Goal: Obtain resource: Download file/media

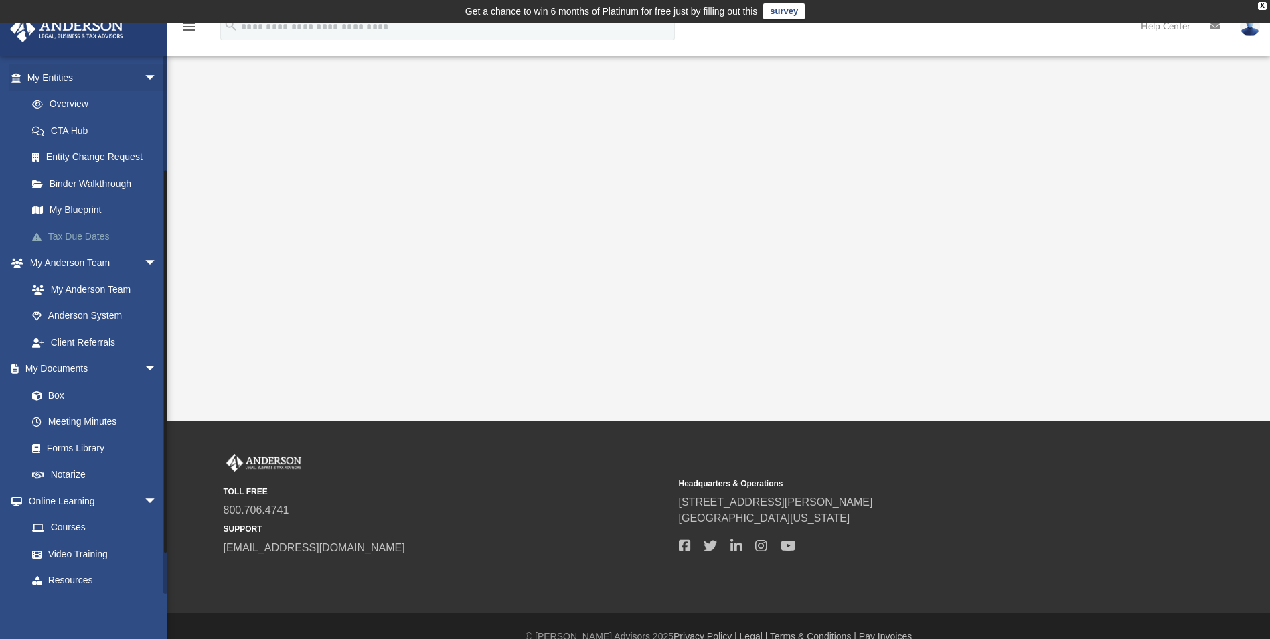
scroll to position [155, 0]
click at [58, 392] on link "Box" at bounding box center [98, 394] width 159 height 27
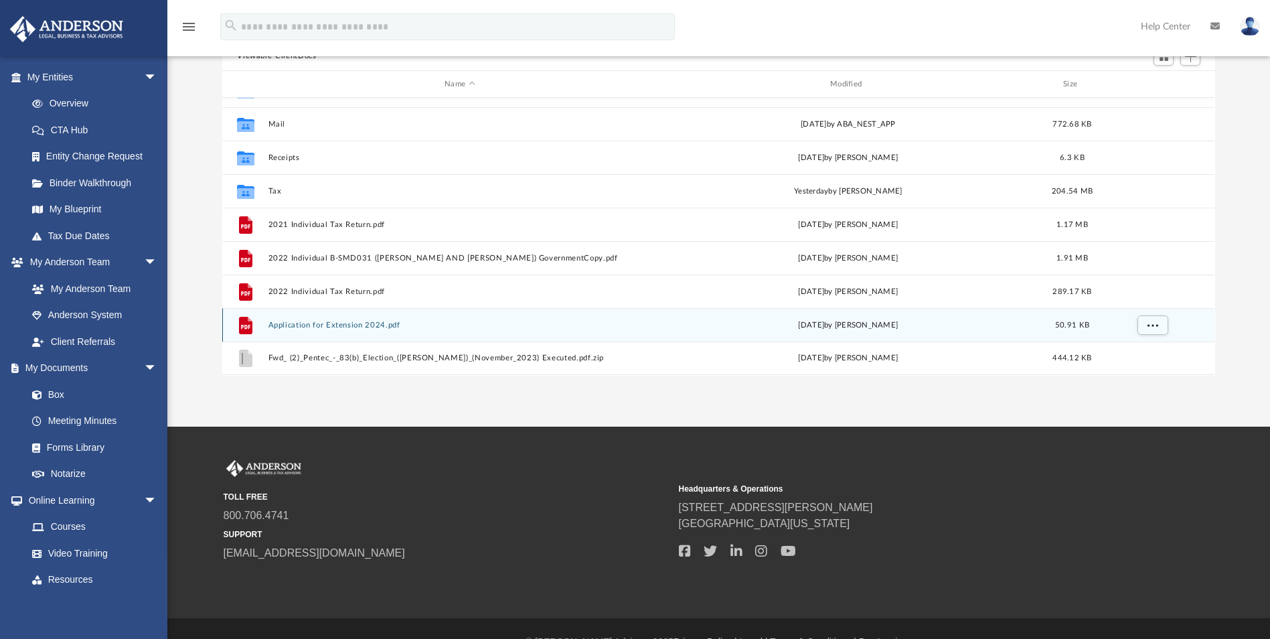
scroll to position [169, 0]
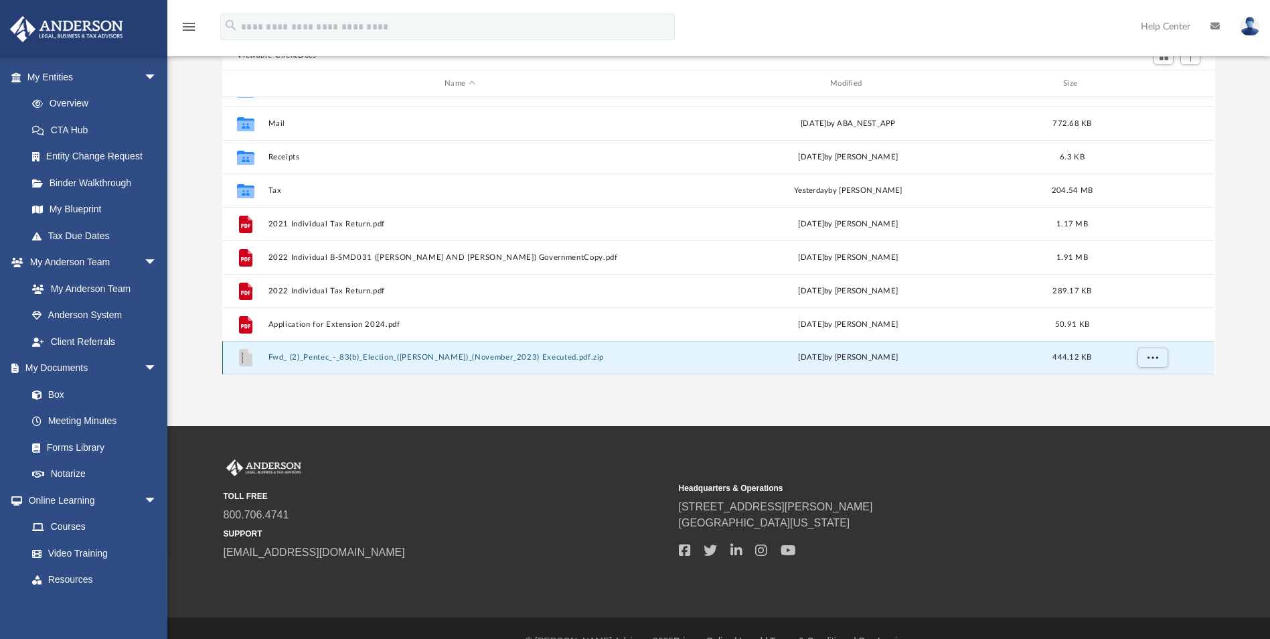
drag, startPoint x: 317, startPoint y: 356, endPoint x: 558, endPoint y: 357, distance: 240.4
click at [558, 357] on button "Fwd_ (2)_Pentec_-_83(b)_Election_([PERSON_NAME])_(November_2023) Executed.pdf.z…" at bounding box center [459, 358] width 383 height 9
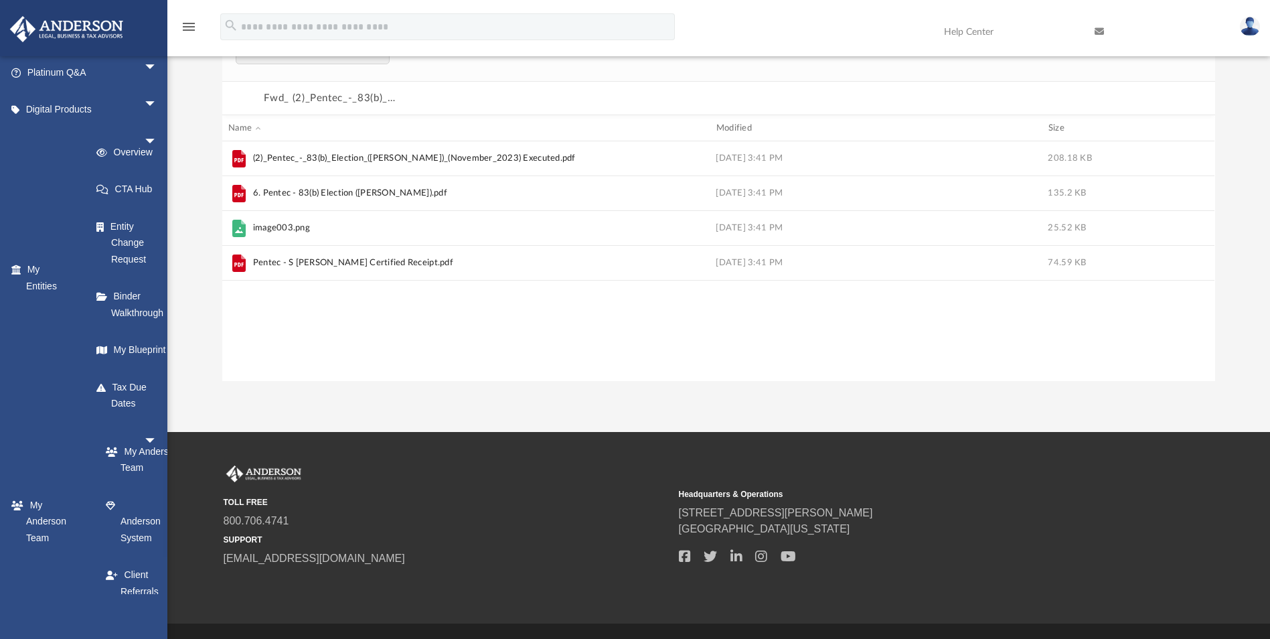
scroll to position [256, 983]
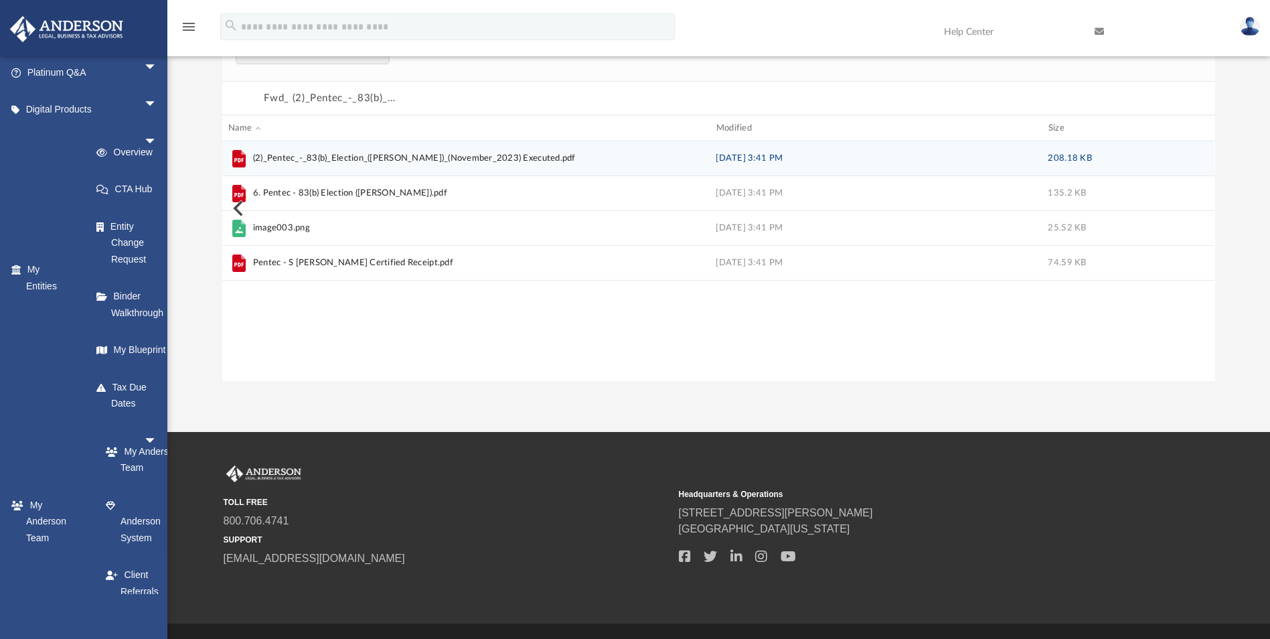
click at [427, 154] on span "(2)_Pentec_-_83(b)_Election_([PERSON_NAME])_(November_2023) Executed.pdf" at bounding box center [414, 158] width 323 height 13
click at [240, 158] on icon "grid" at bounding box center [238, 158] width 13 height 17
click at [271, 157] on span "(2)_Pentec_-_83(b)_Election_([PERSON_NAME])_(November_2023) Executed.pdf" at bounding box center [414, 158] width 323 height 13
drag, startPoint x: 271, startPoint y: 157, endPoint x: 243, endPoint y: 159, distance: 27.6
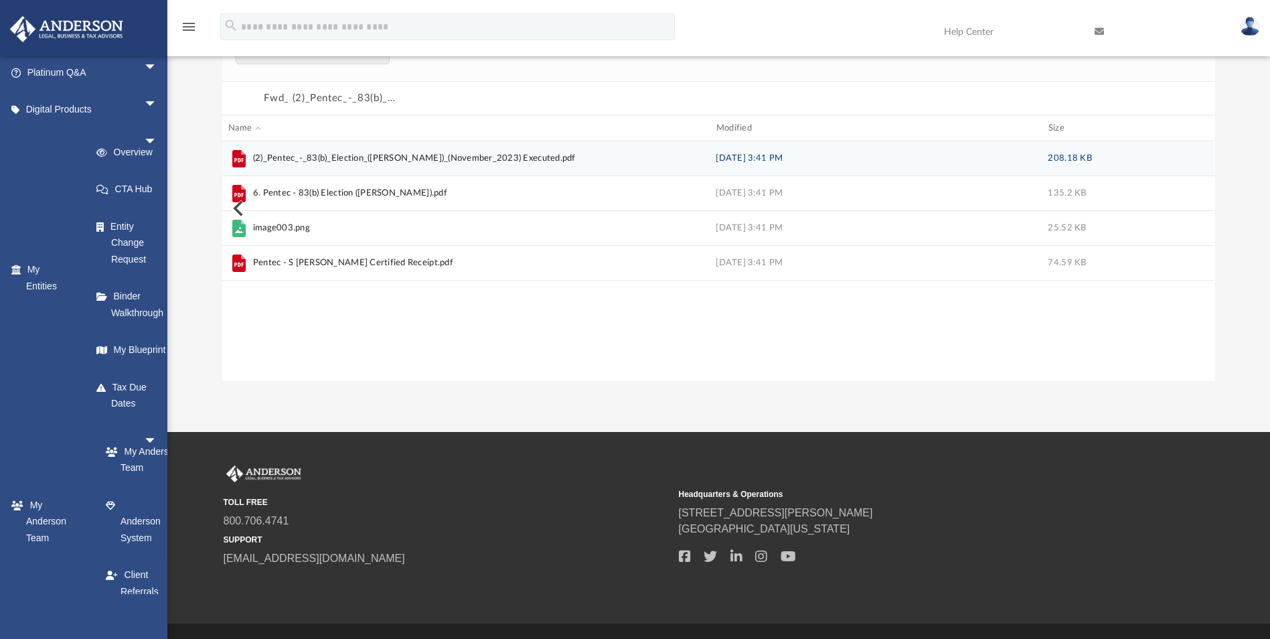
click at [243, 159] on icon "grid" at bounding box center [238, 158] width 13 height 17
click at [570, 160] on span "(2)_Pentec_-_83(b)_Election_([PERSON_NAME])_(November_2023) Executed.pdf" at bounding box center [462, 158] width 468 height 21
drag, startPoint x: 570, startPoint y: 160, endPoint x: 544, endPoint y: 163, distance: 26.3
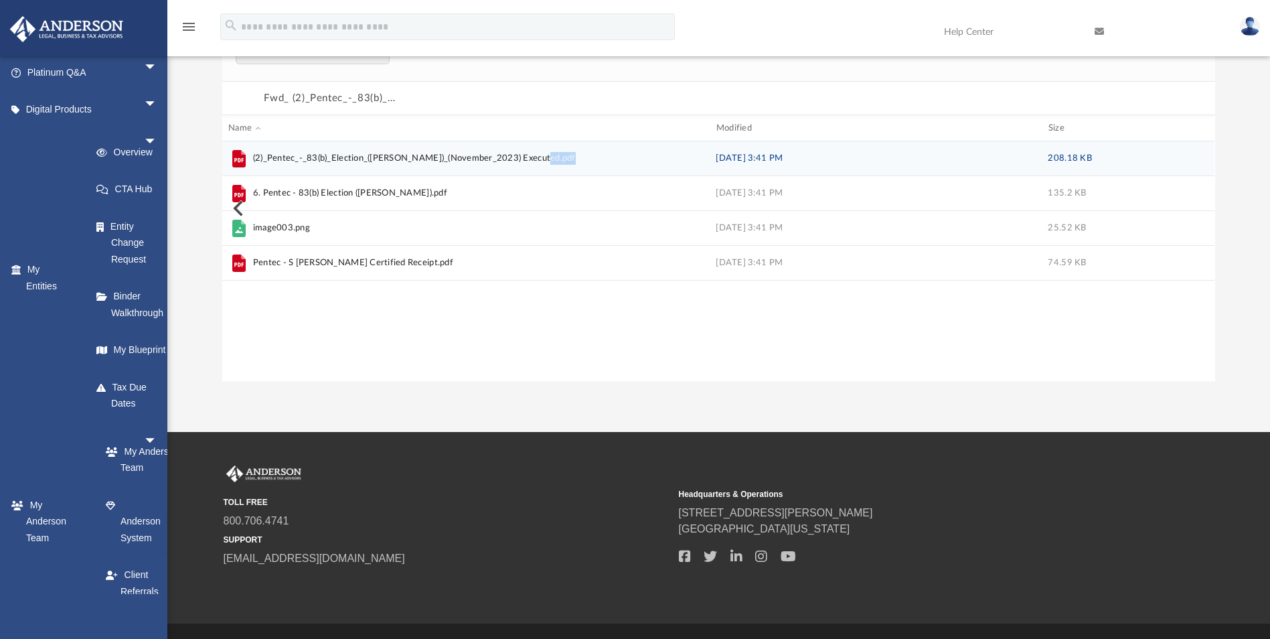
click at [544, 163] on span "(2)_Pentec_-_83(b)_Election_([PERSON_NAME])_(November_2023) Executed.pdf" at bounding box center [462, 158] width 468 height 21
click at [246, 161] on icon "grid" at bounding box center [238, 158] width 21 height 21
click at [234, 159] on icon "grid" at bounding box center [238, 160] width 9 height 4
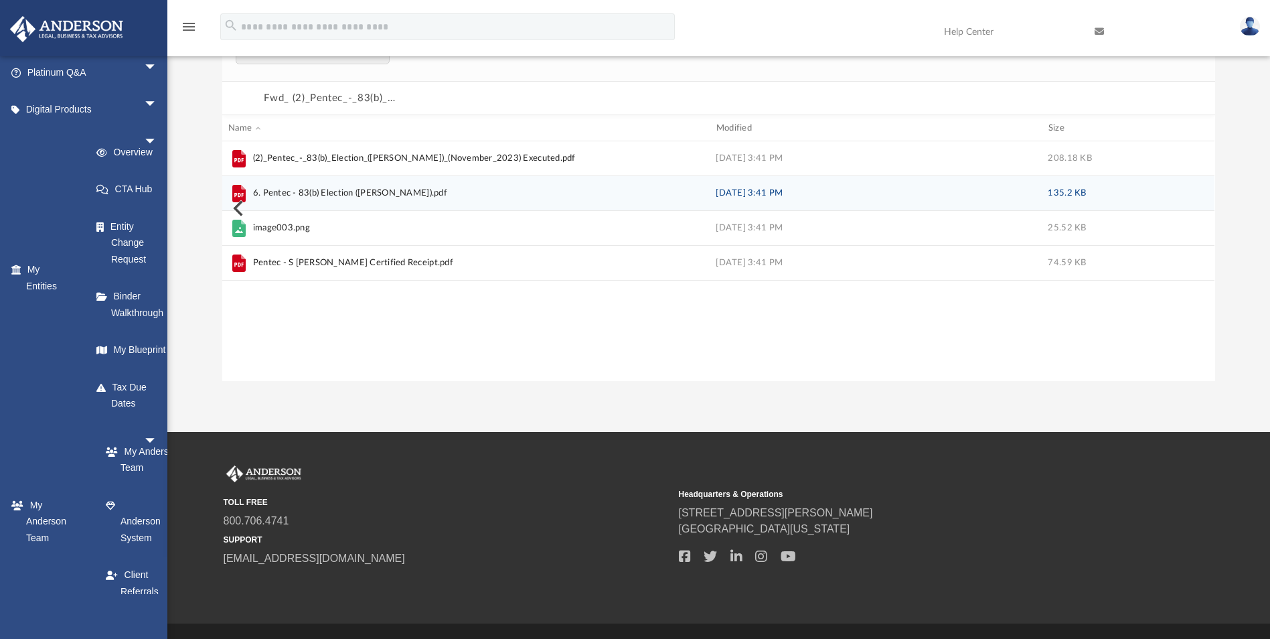
click at [291, 201] on span "6. Pentec - 83(b) Election ([PERSON_NAME]).pdf" at bounding box center [462, 193] width 468 height 21
click at [297, 187] on span "6. Pentec - 83(b) Election ([PERSON_NAME]).pdf" at bounding box center [350, 193] width 194 height 13
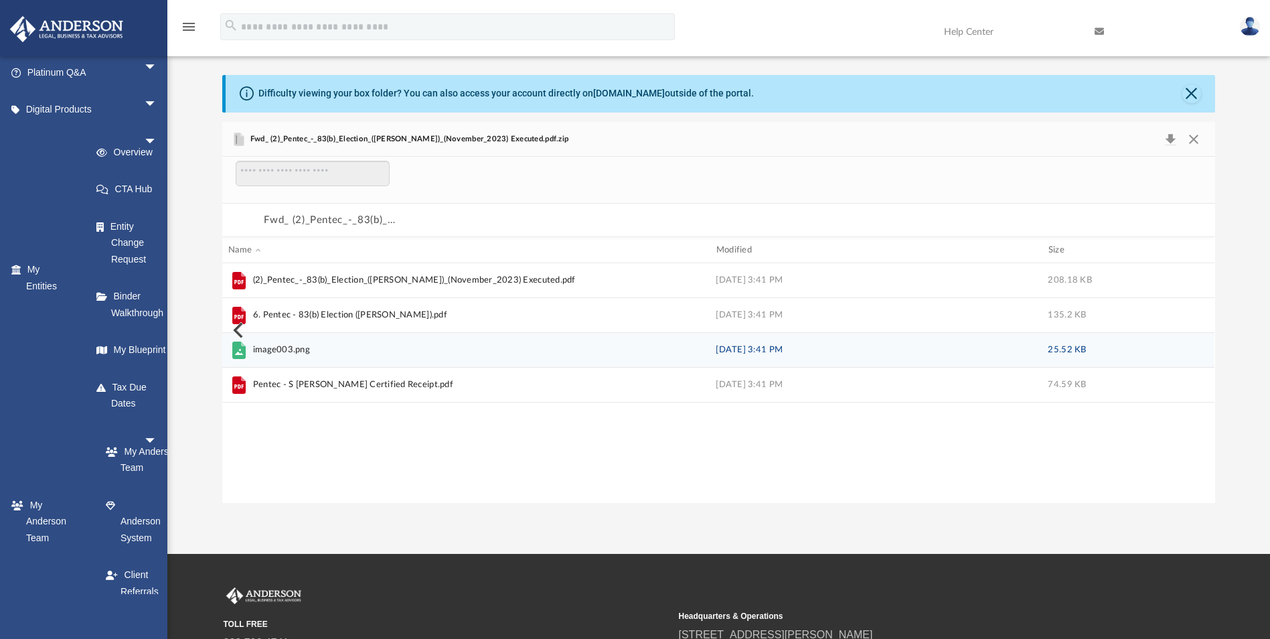
scroll to position [35, 0]
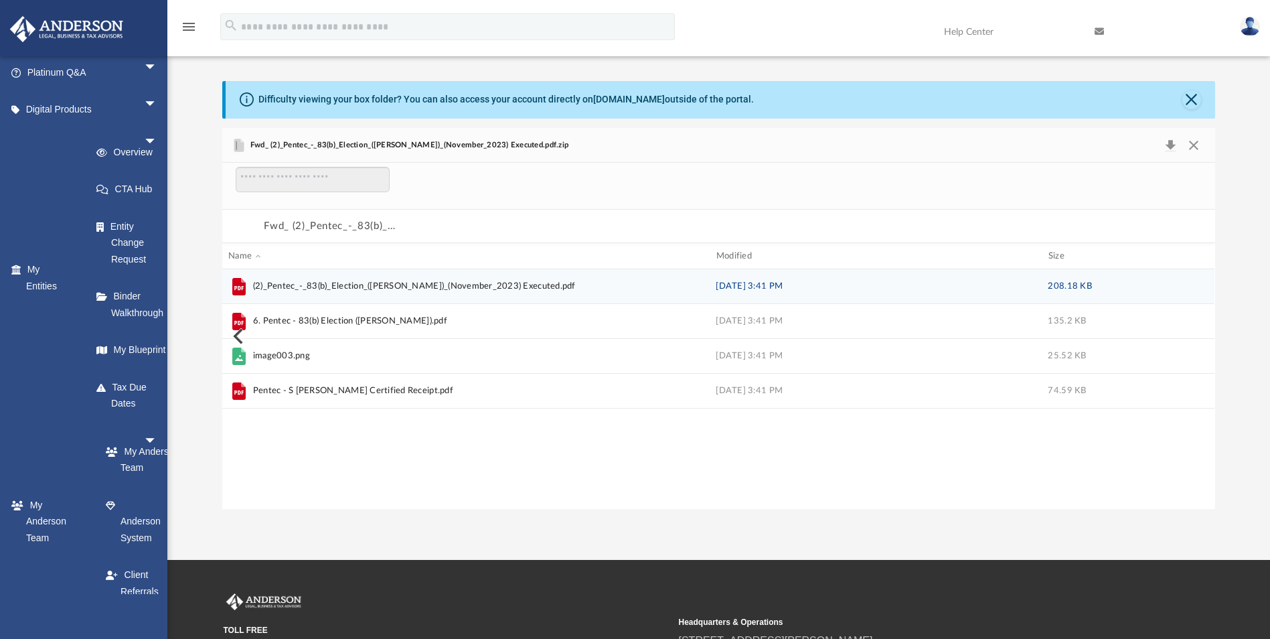
click at [236, 283] on icon "grid" at bounding box center [238, 286] width 13 height 17
drag, startPoint x: 236, startPoint y: 283, endPoint x: 542, endPoint y: 289, distance: 305.4
click at [542, 289] on span "(2)_Pentec_-_83(b)_Election_([PERSON_NAME])_(November_2023) Executed.pdf" at bounding box center [462, 286] width 468 height 21
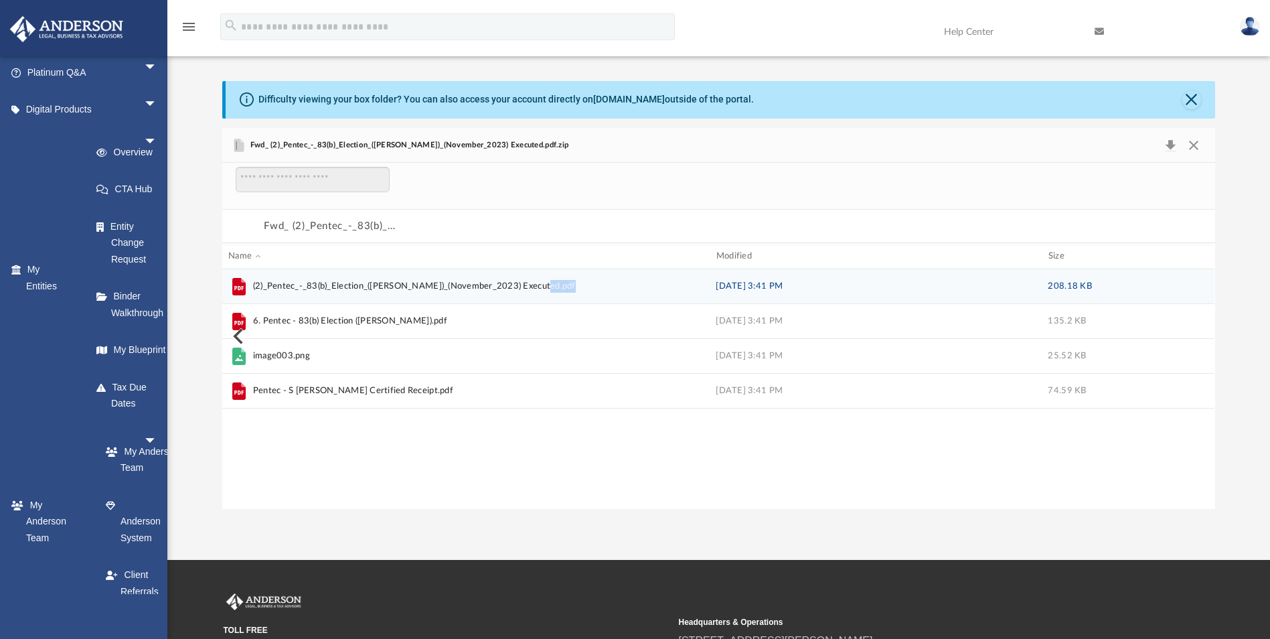
click at [542, 289] on span "(2)_Pentec_-_83(b)_Election_([PERSON_NAME])_(November_2023) Executed.pdf" at bounding box center [462, 286] width 468 height 21
click at [430, 289] on span "(2)_Pentec_-_83(b)_Election_([PERSON_NAME])_(November_2023) Executed.pdf" at bounding box center [414, 286] width 323 height 13
click at [429, 290] on span "(2)_Pentec_-_83(b)_Election_([PERSON_NAME])_(November_2023) Executed.pdf" at bounding box center [414, 286] width 323 height 13
drag, startPoint x: 429, startPoint y: 290, endPoint x: 389, endPoint y: 297, distance: 40.7
click at [389, 297] on span "(2)_Pentec_-_83(b)_Election_([PERSON_NAME])_(November_2023) Executed.pdf" at bounding box center [462, 286] width 468 height 21
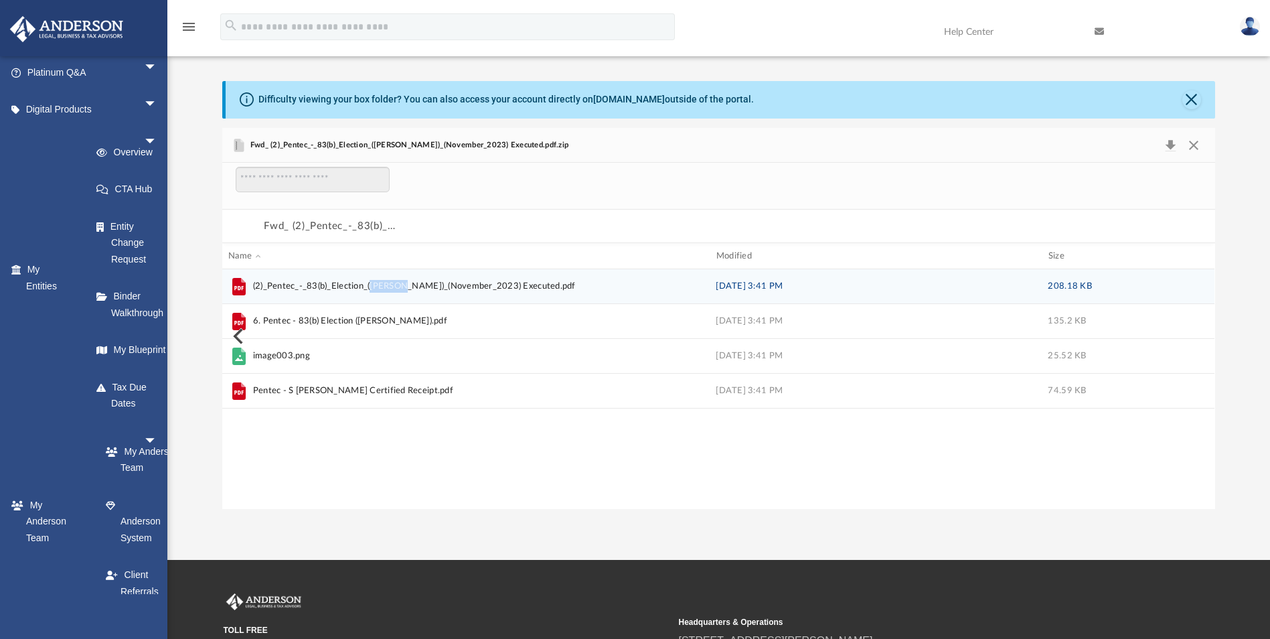
click at [389, 297] on span "(2)_Pentec_-_83(b)_Election_([PERSON_NAME])_(November_2023) Executed.pdf" at bounding box center [462, 286] width 468 height 21
click at [675, 282] on span "(2)_Pentec_-_83(b)_Election_([PERSON_NAME])_(November_2023) Executed.pdf" at bounding box center [462, 286] width 468 height 21
click at [236, 287] on icon "grid" at bounding box center [238, 288] width 9 height 4
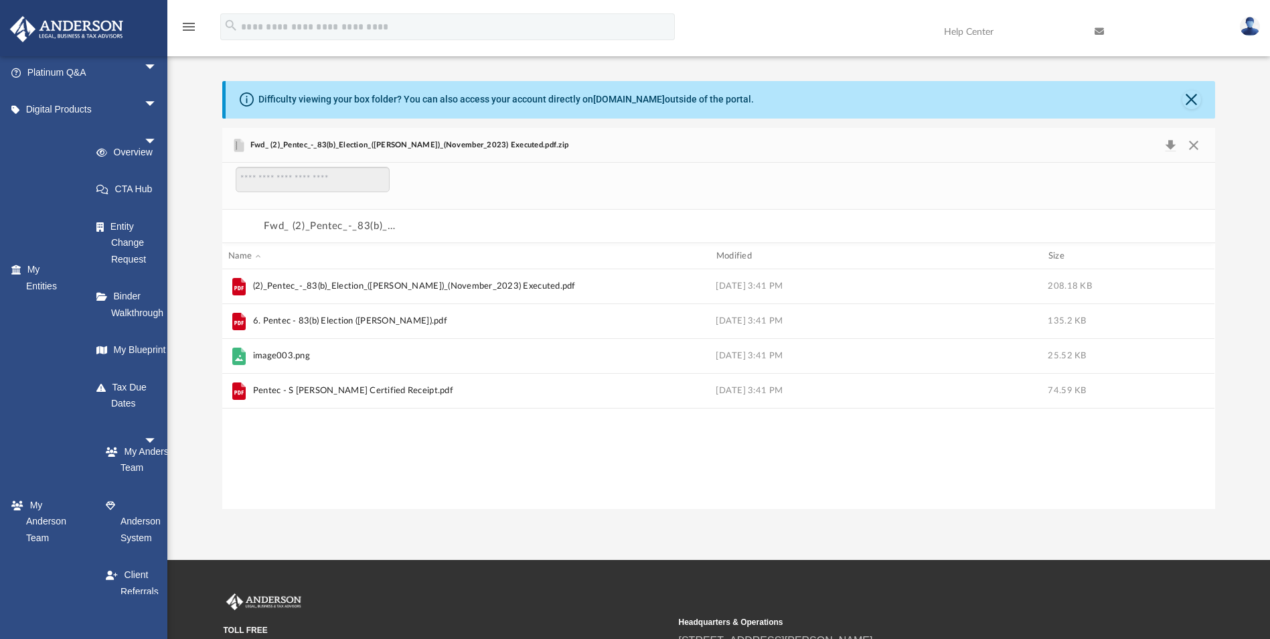
drag, startPoint x: 236, startPoint y: 287, endPoint x: 425, endPoint y: 248, distance: 192.8
click at [425, 248] on div "Name Modified Size" at bounding box center [718, 256] width 992 height 26
click at [418, 233] on div "Fwd_ (2)_Pentec_-_83(b)_Election_([PERSON_NAME])_(November_2023) Executed.pdf.z…" at bounding box center [718, 226] width 992 height 33
drag, startPoint x: 418, startPoint y: 233, endPoint x: 416, endPoint y: 141, distance: 92.4
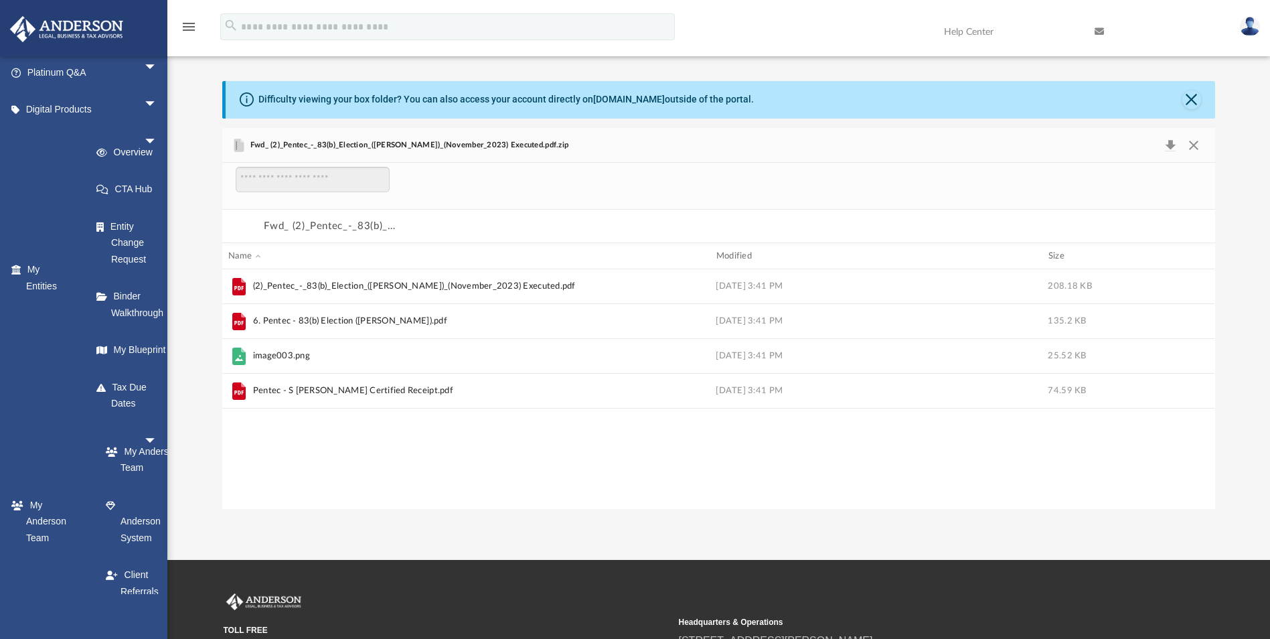
click at [416, 141] on span "Fwd_ (2)_Pentec_-_83(b)_Election_([PERSON_NAME])_(November_2023) Executed.pdf.z…" at bounding box center [407, 145] width 321 height 12
drag, startPoint x: 416, startPoint y: 141, endPoint x: 396, endPoint y: 143, distance: 19.6
click at [396, 143] on span "Fwd_ (2)_Pentec_-_83(b)_Election_([PERSON_NAME])_(November_2023) Executed.pdf.z…" at bounding box center [407, 145] width 321 height 12
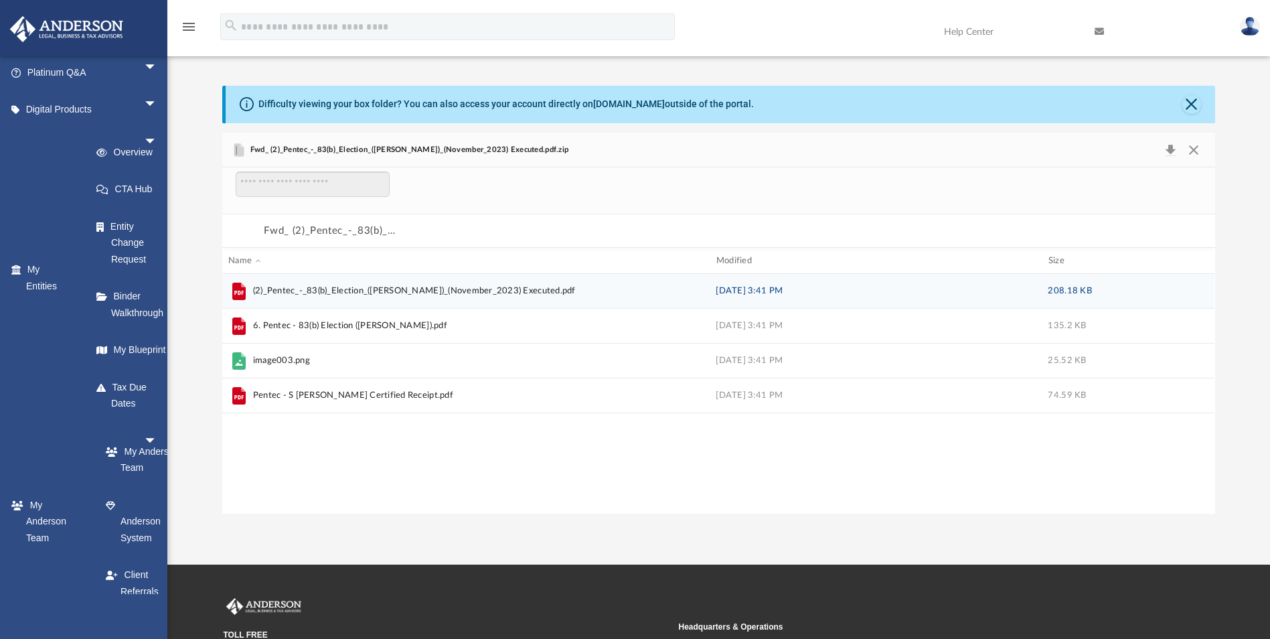
scroll to position [29, 0]
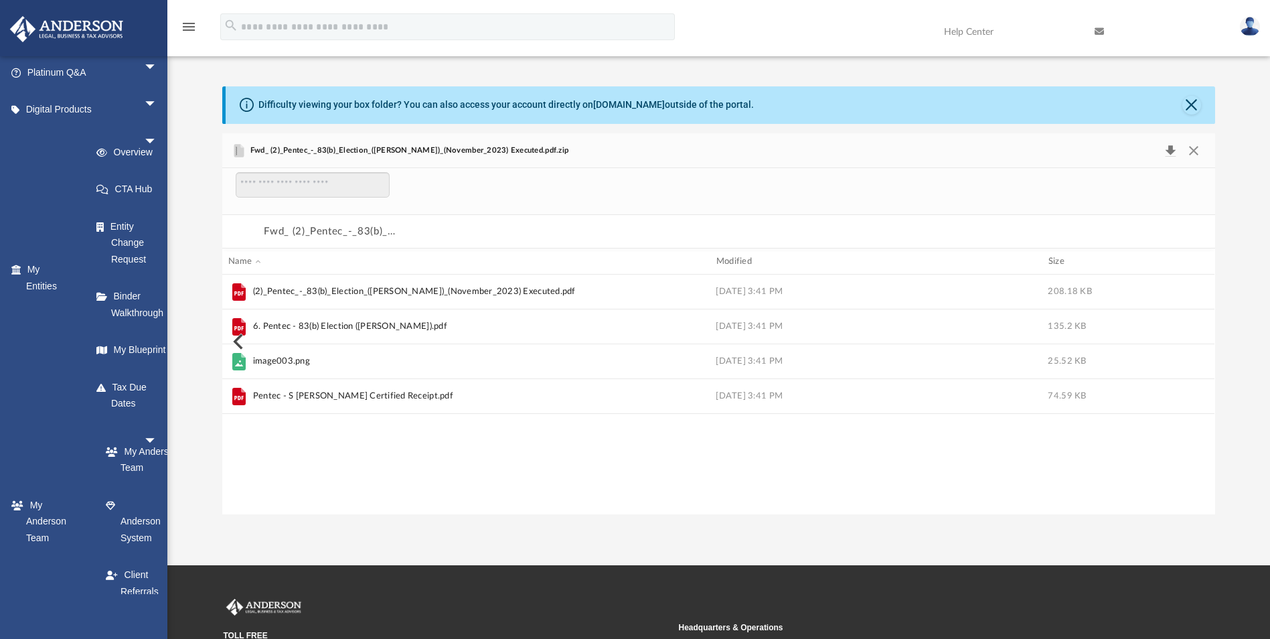
click at [1170, 148] on button "Download" at bounding box center [1170, 150] width 24 height 19
click at [1228, 194] on div "Difficulty viewing your box folder? You can also access your account directly o…" at bounding box center [718, 300] width 1103 height 428
click at [358, 258] on div "Name" at bounding box center [462, 262] width 468 height 12
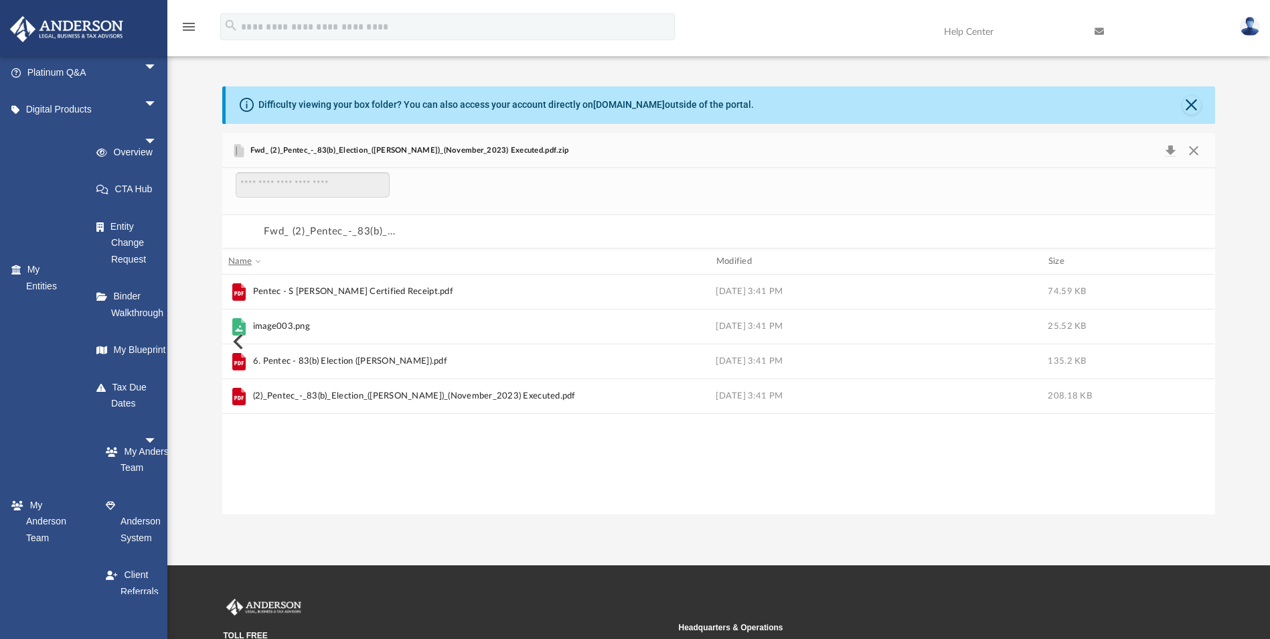
click at [358, 258] on div "Name" at bounding box center [462, 262] width 468 height 12
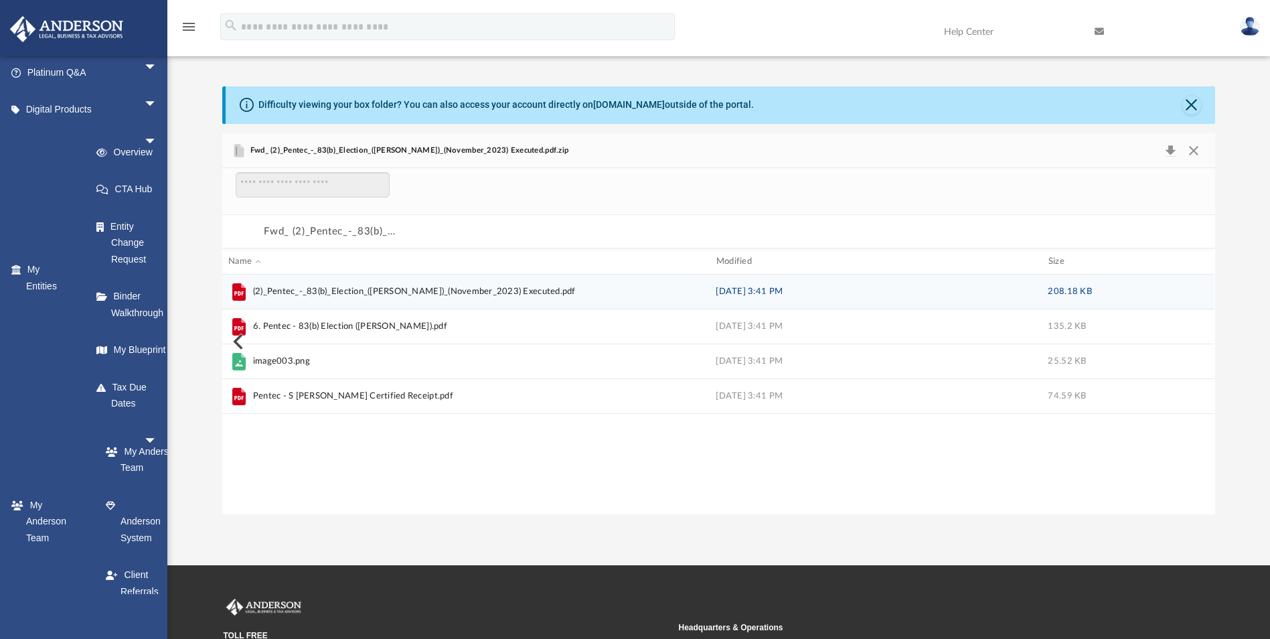
click at [235, 291] on icon "grid" at bounding box center [238, 293] width 9 height 4
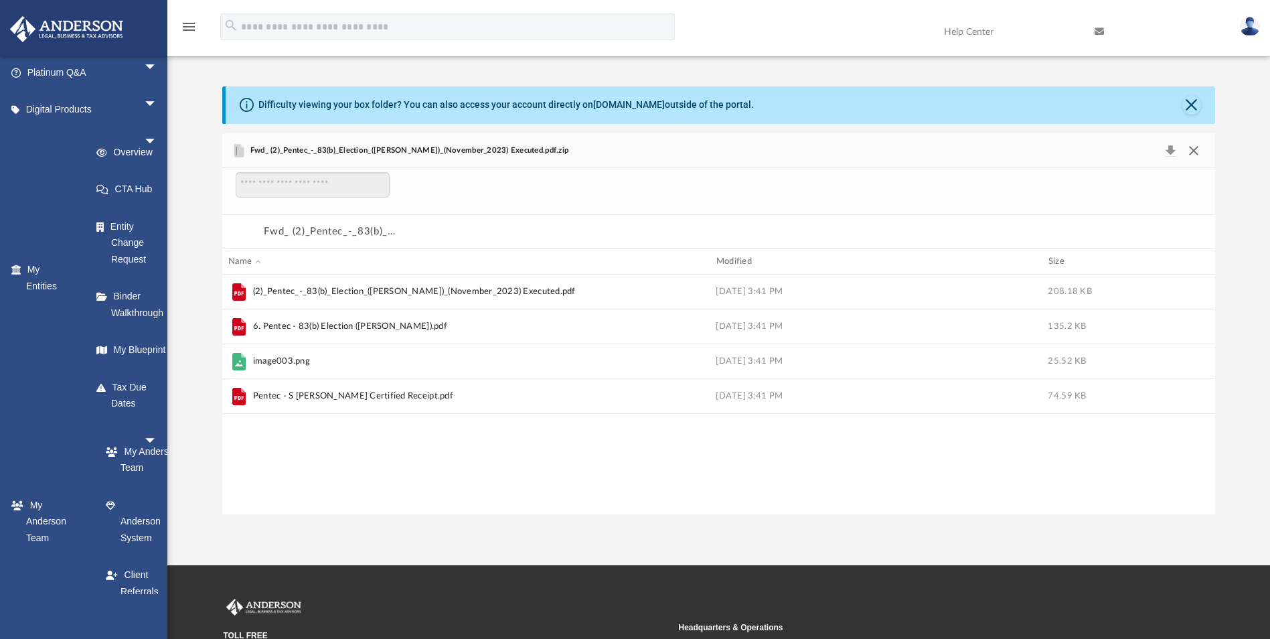
click at [1193, 149] on button "Close" at bounding box center [1194, 150] width 24 height 19
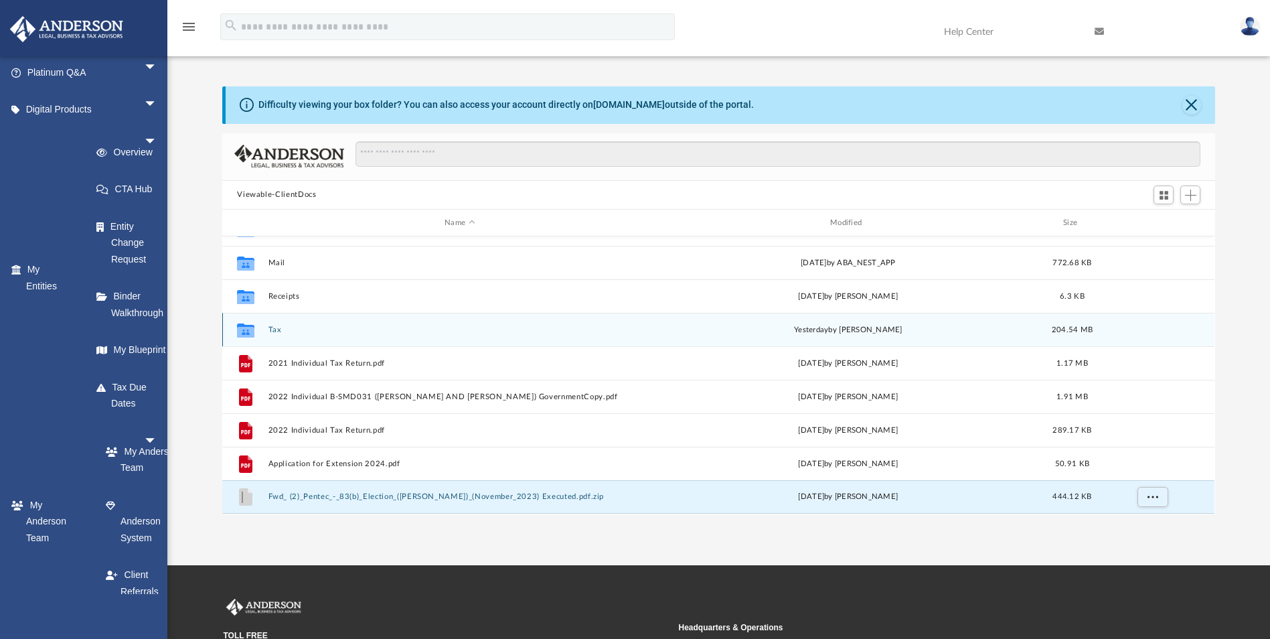
click at [353, 335] on div "Collaborated Folder Tax [DATE] by [PERSON_NAME] 204.54 MB" at bounding box center [718, 329] width 992 height 33
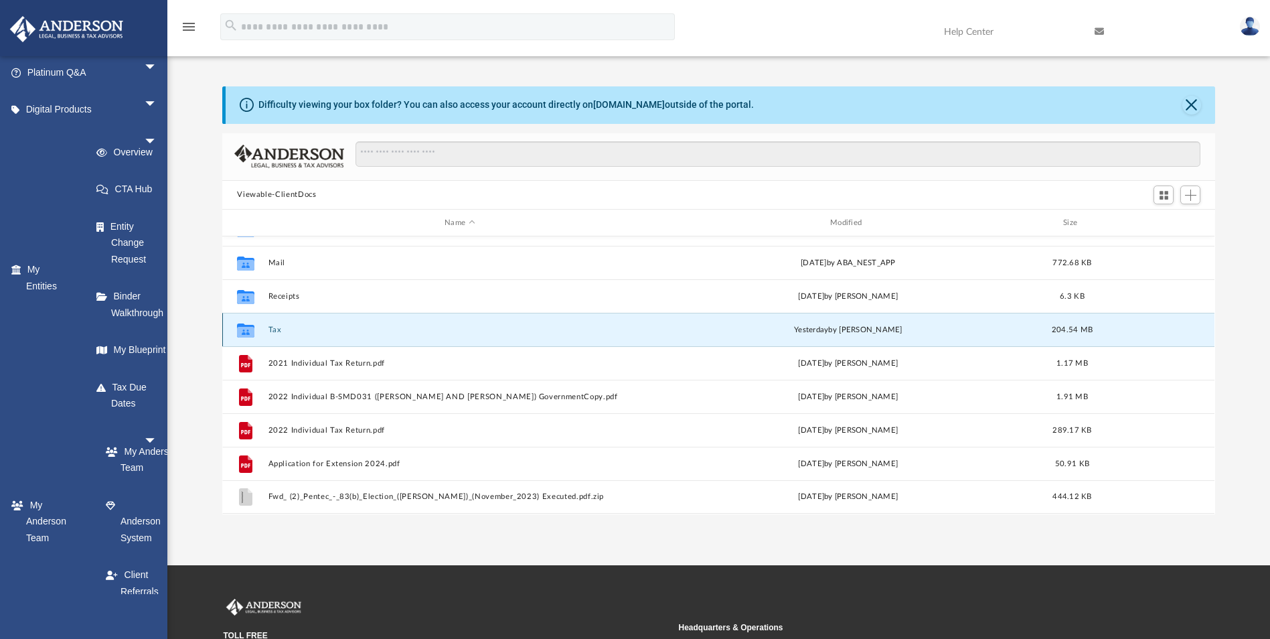
click at [246, 331] on icon "grid" at bounding box center [245, 332] width 17 height 11
click at [286, 323] on div "Collaborated Folder Tax [DATE] by [PERSON_NAME] 204.54 MB" at bounding box center [718, 329] width 992 height 33
drag, startPoint x: 273, startPoint y: 329, endPoint x: 259, endPoint y: 328, distance: 13.5
click at [259, 328] on div "Collaborated Folder" at bounding box center [245, 329] width 33 height 21
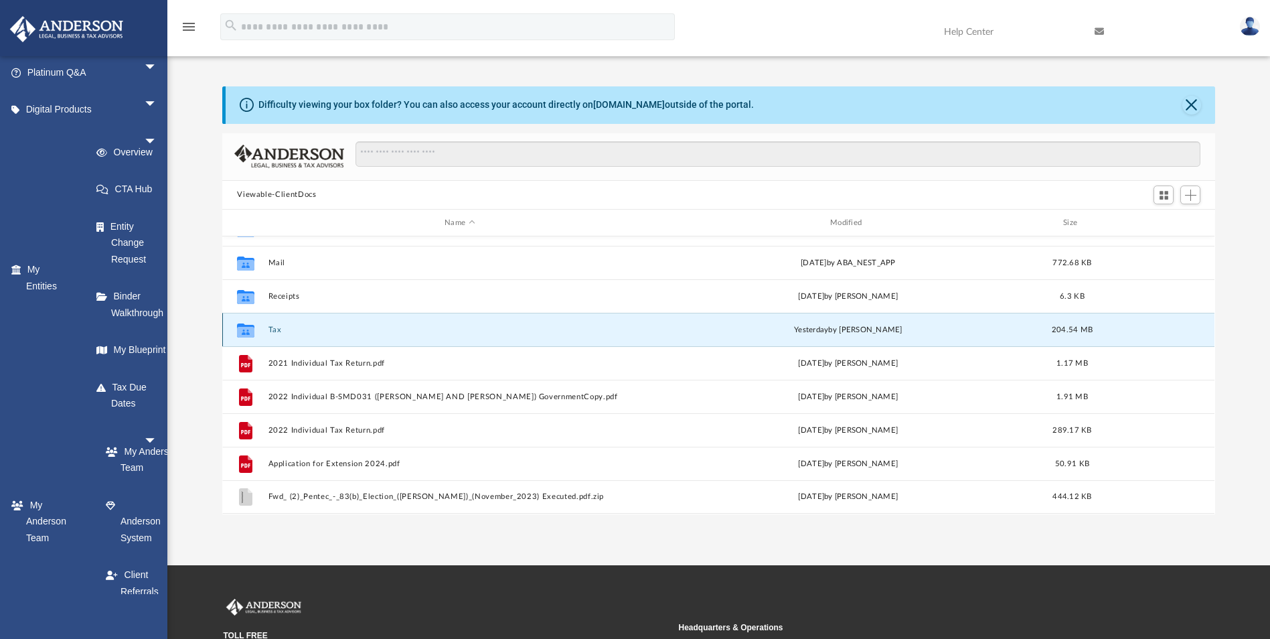
click at [449, 334] on button "Tax" at bounding box center [459, 329] width 383 height 9
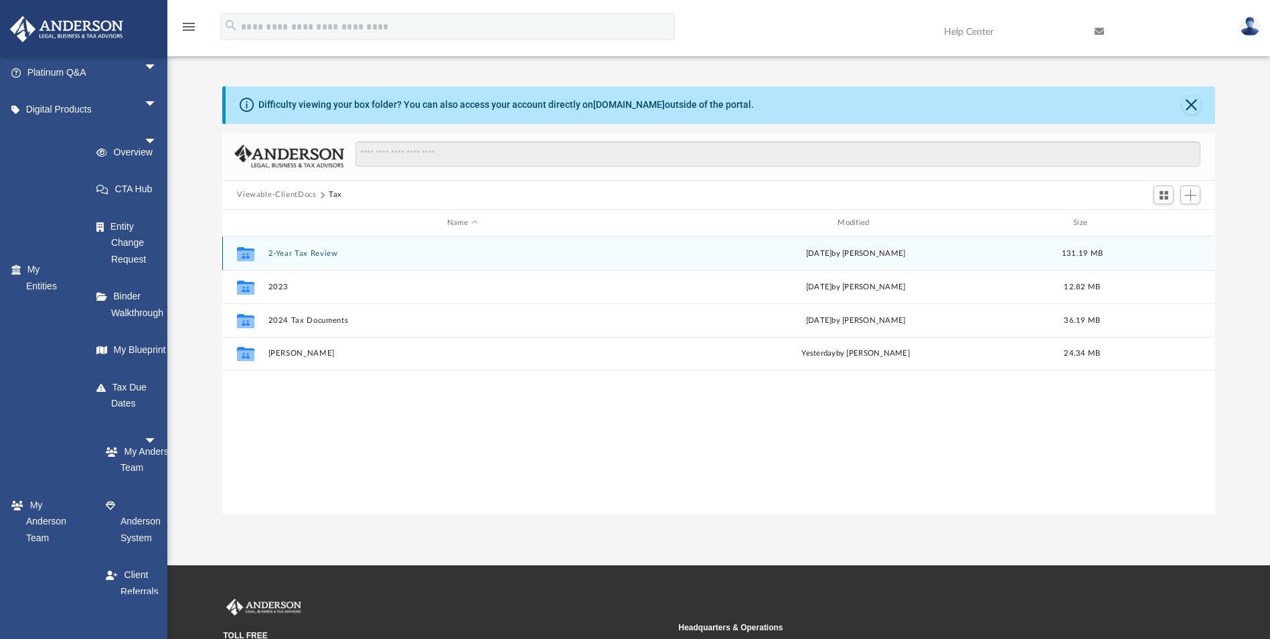
scroll to position [0, 0]
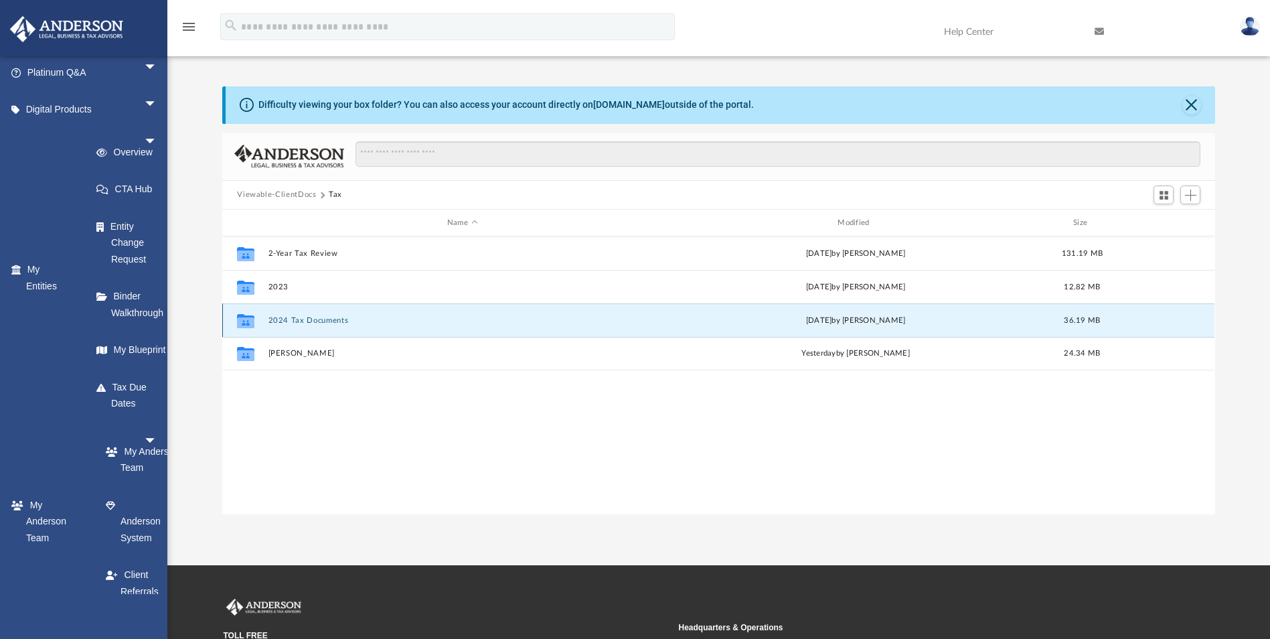
drag, startPoint x: 361, startPoint y: 322, endPoint x: 333, endPoint y: 322, distance: 27.5
click at [333, 322] on button "2024 Tax Documents" at bounding box center [462, 320] width 388 height 9
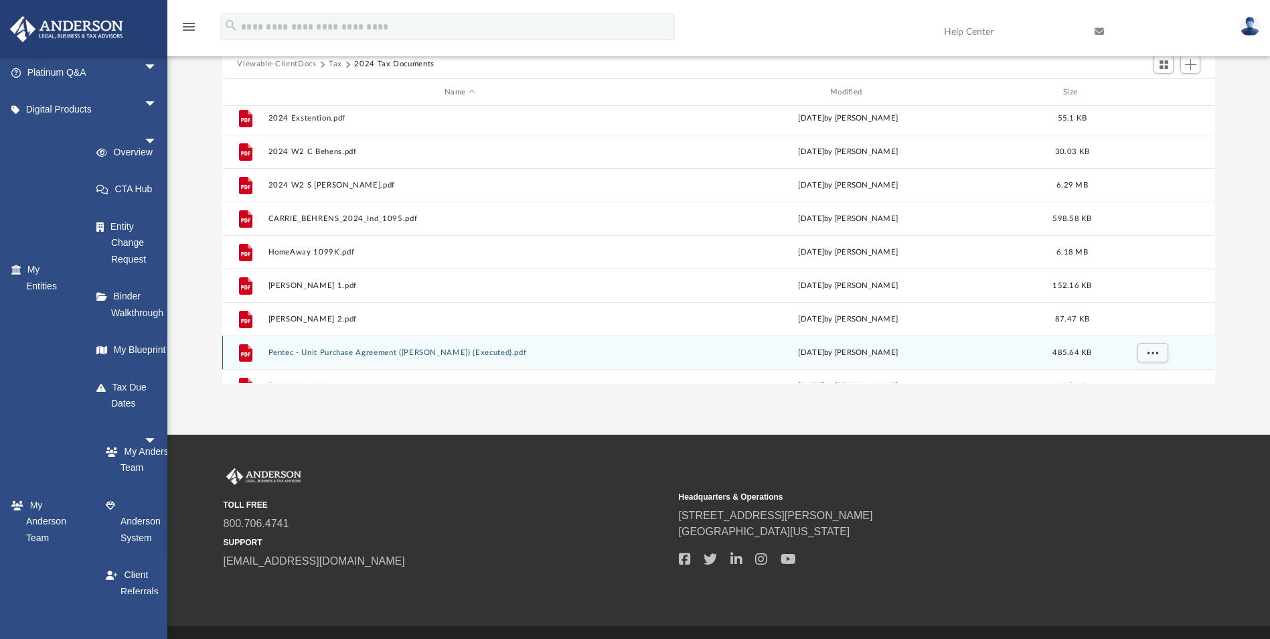
scroll to position [171, 0]
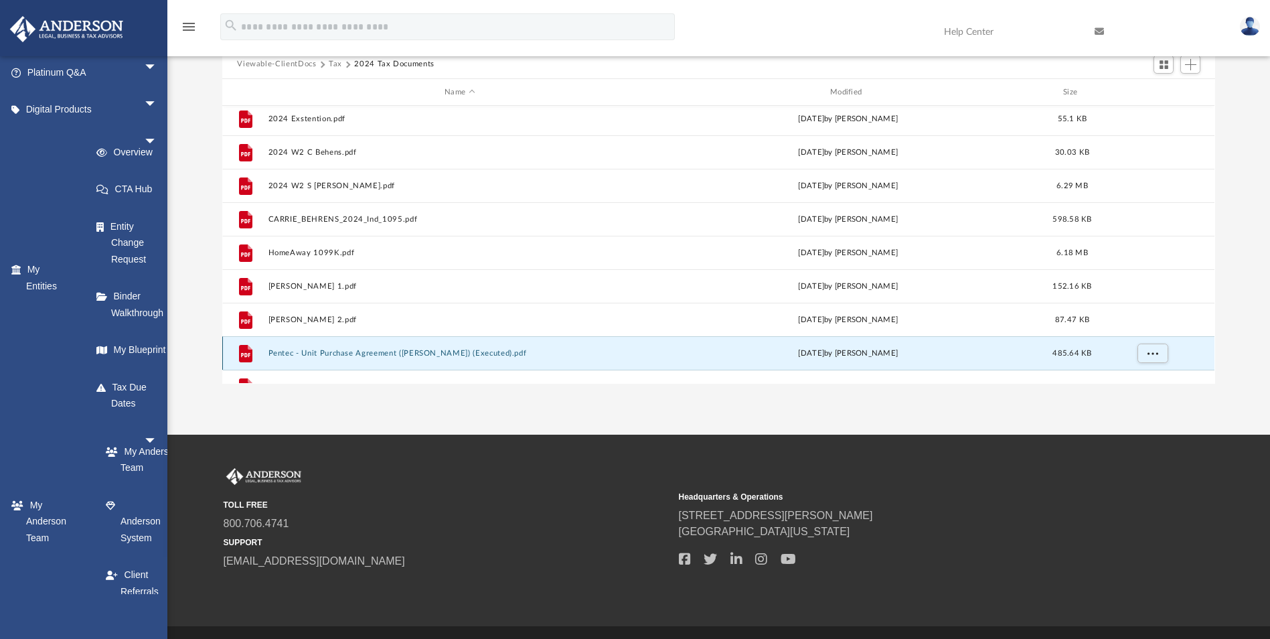
click at [412, 349] on button "Pentec - Unit Purchase Agreement ([PERSON_NAME]) (Executed).pdf" at bounding box center [459, 353] width 383 height 9
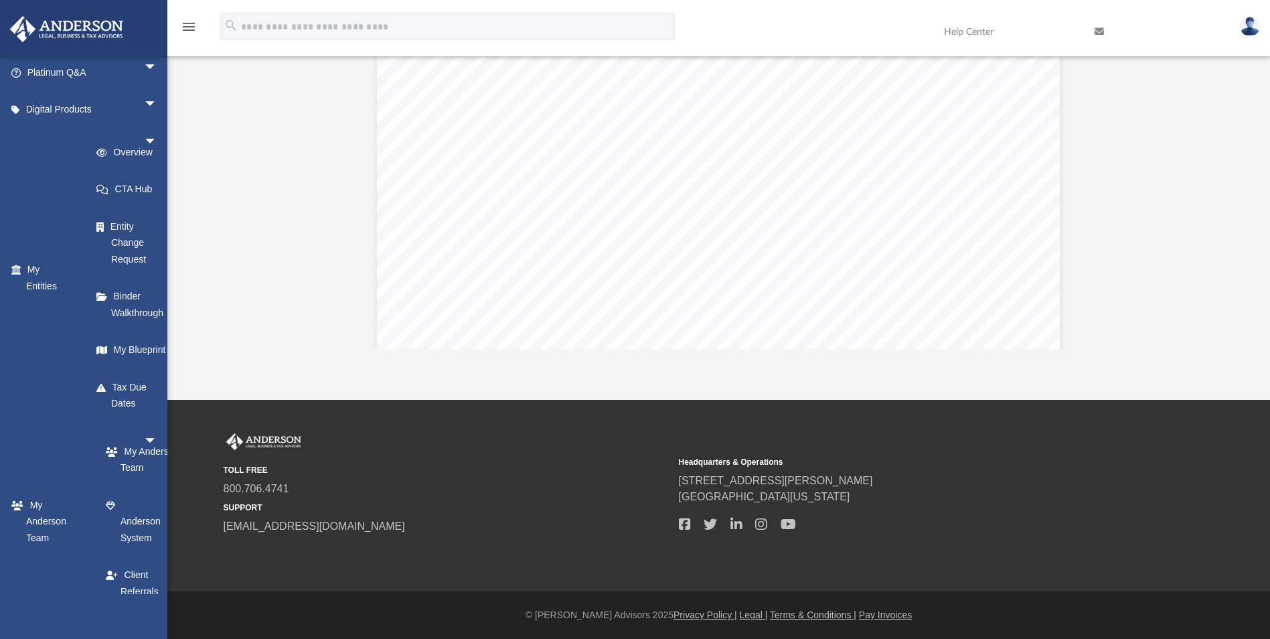
scroll to position [0, 0]
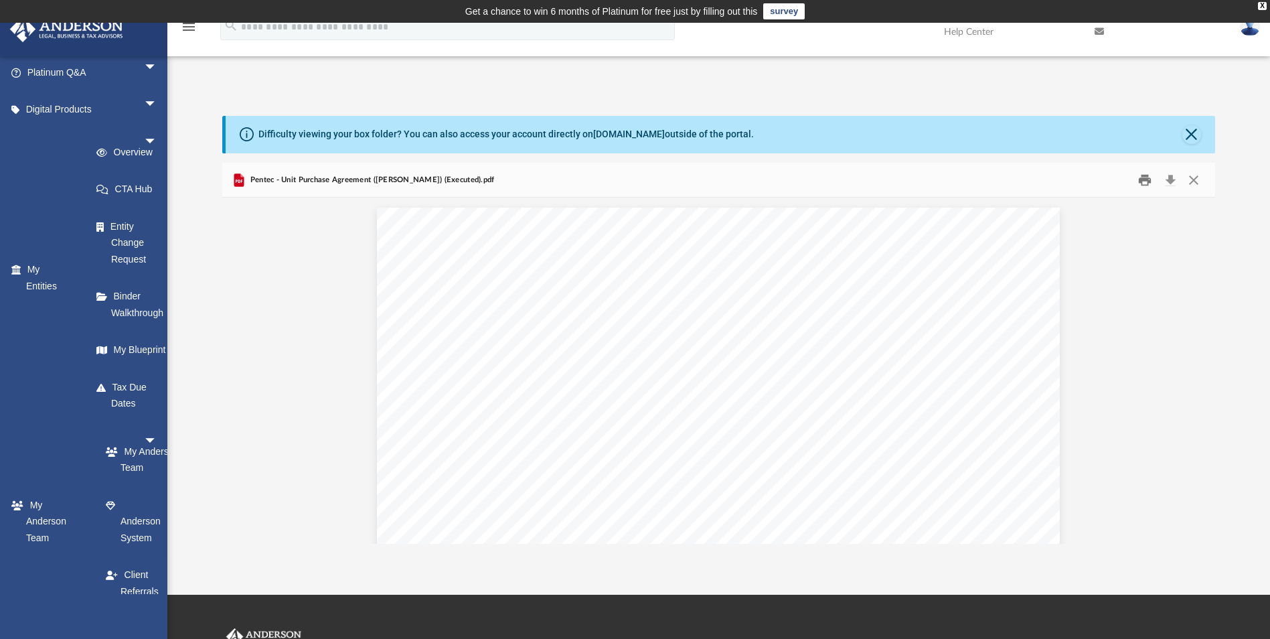
click at [1145, 179] on button "Print" at bounding box center [1145, 179] width 27 height 21
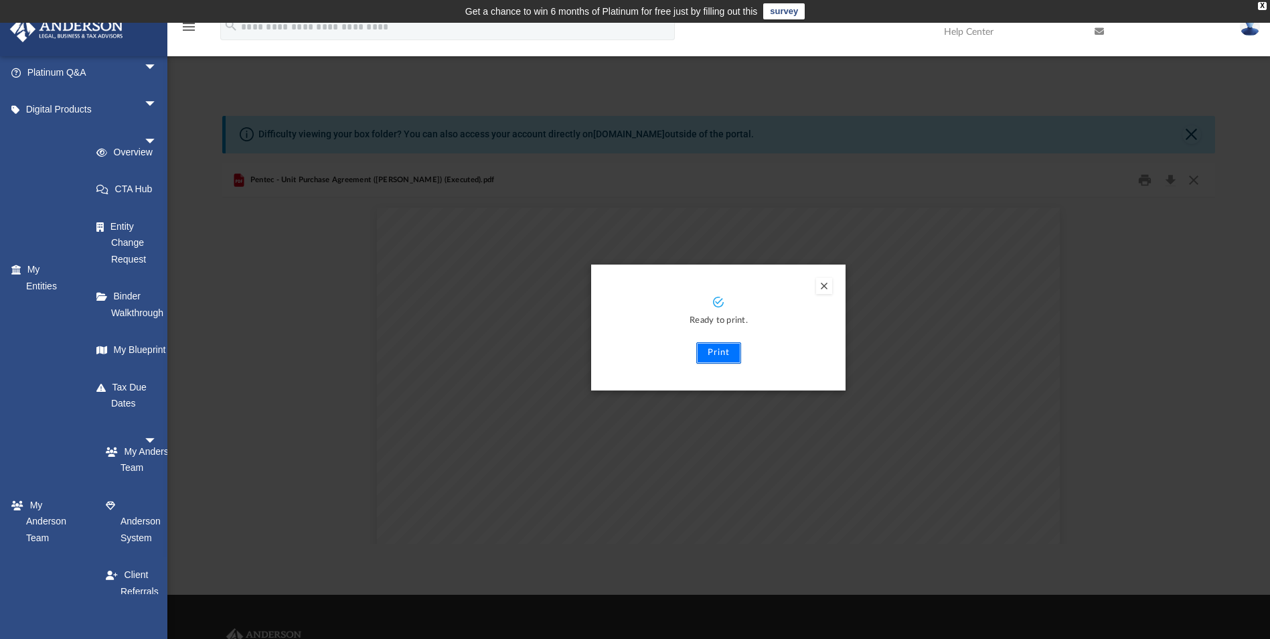
click at [726, 348] on button "Print" at bounding box center [718, 352] width 45 height 21
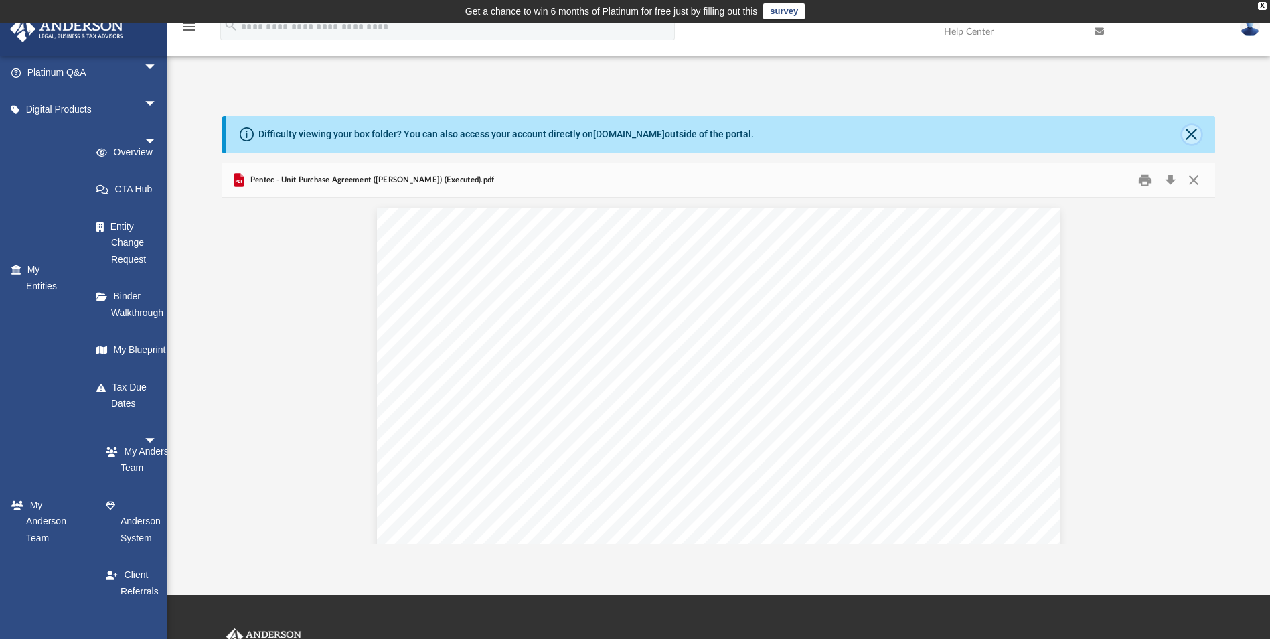
click at [1192, 134] on button "Close" at bounding box center [1191, 134] width 19 height 19
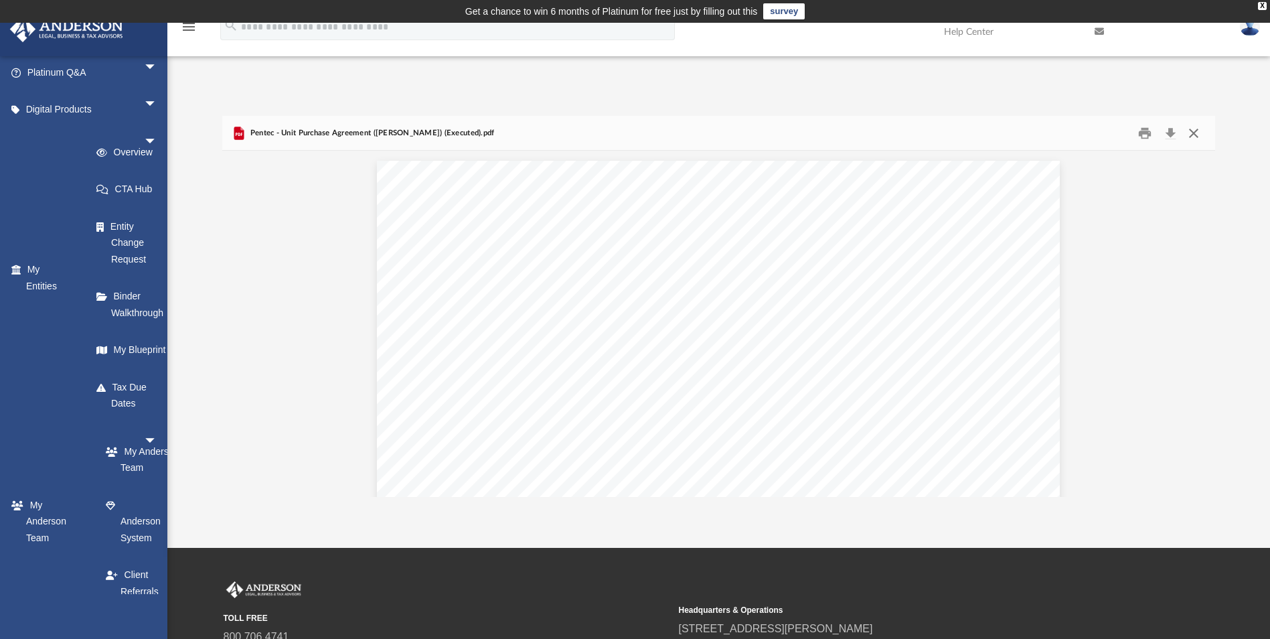
click at [1192, 134] on button "Close" at bounding box center [1194, 133] width 24 height 21
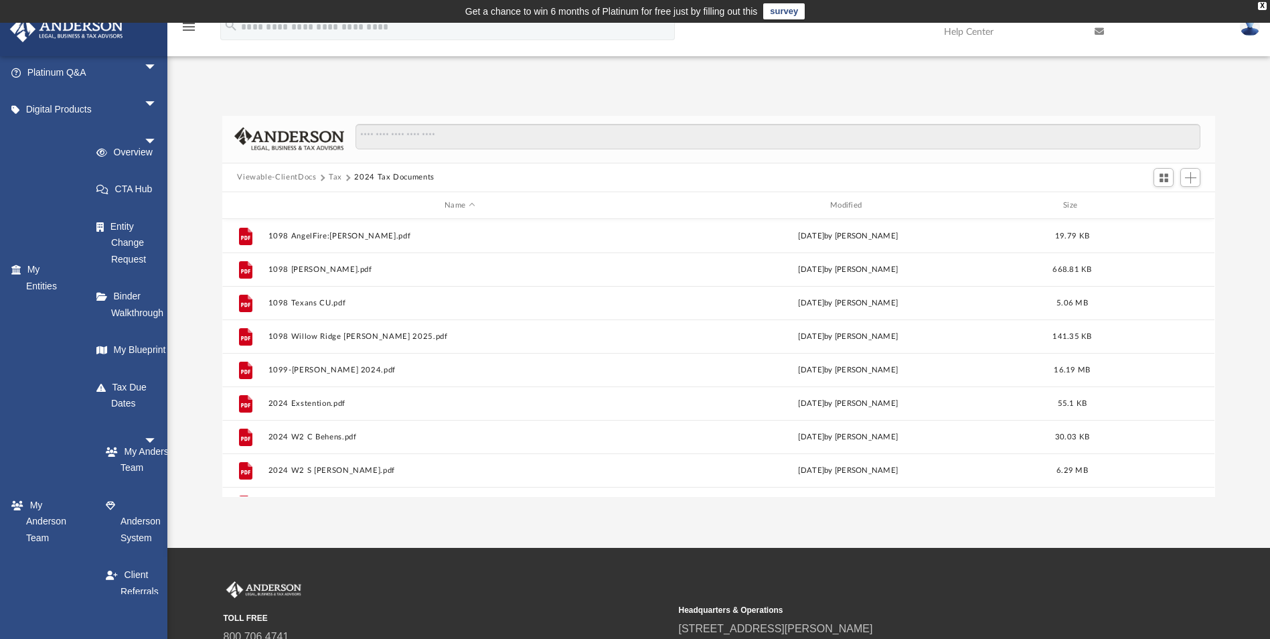
click at [337, 179] on button "Tax" at bounding box center [335, 177] width 13 height 12
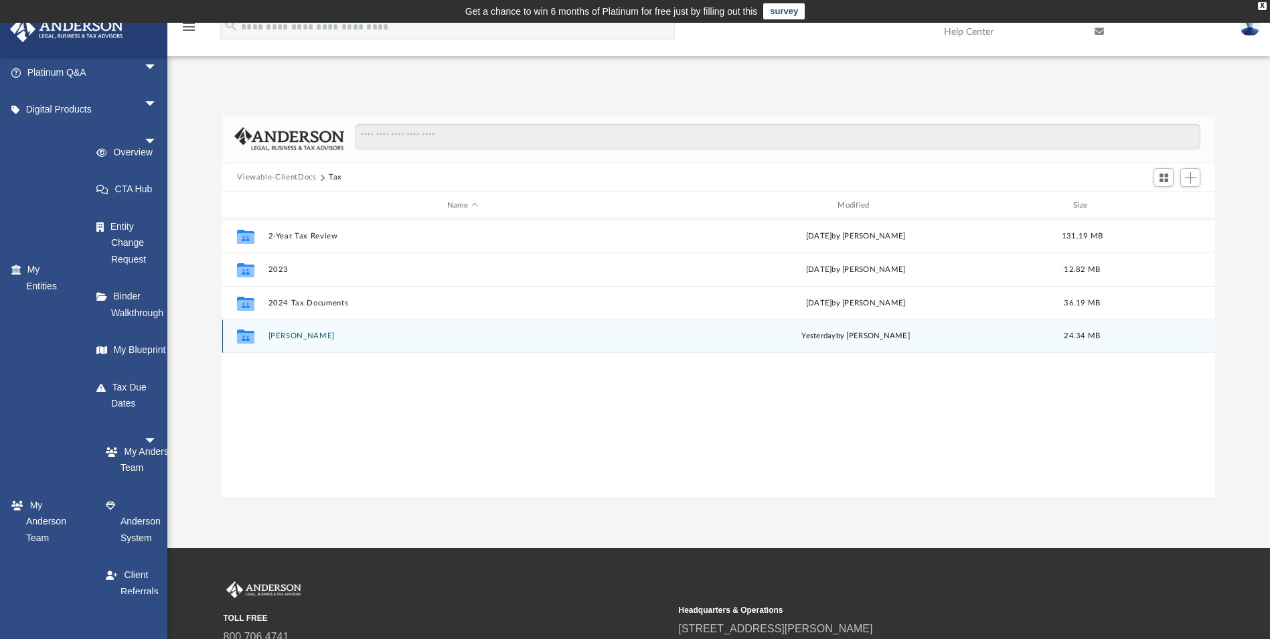
click at [246, 339] on icon "grid" at bounding box center [245, 338] width 17 height 11
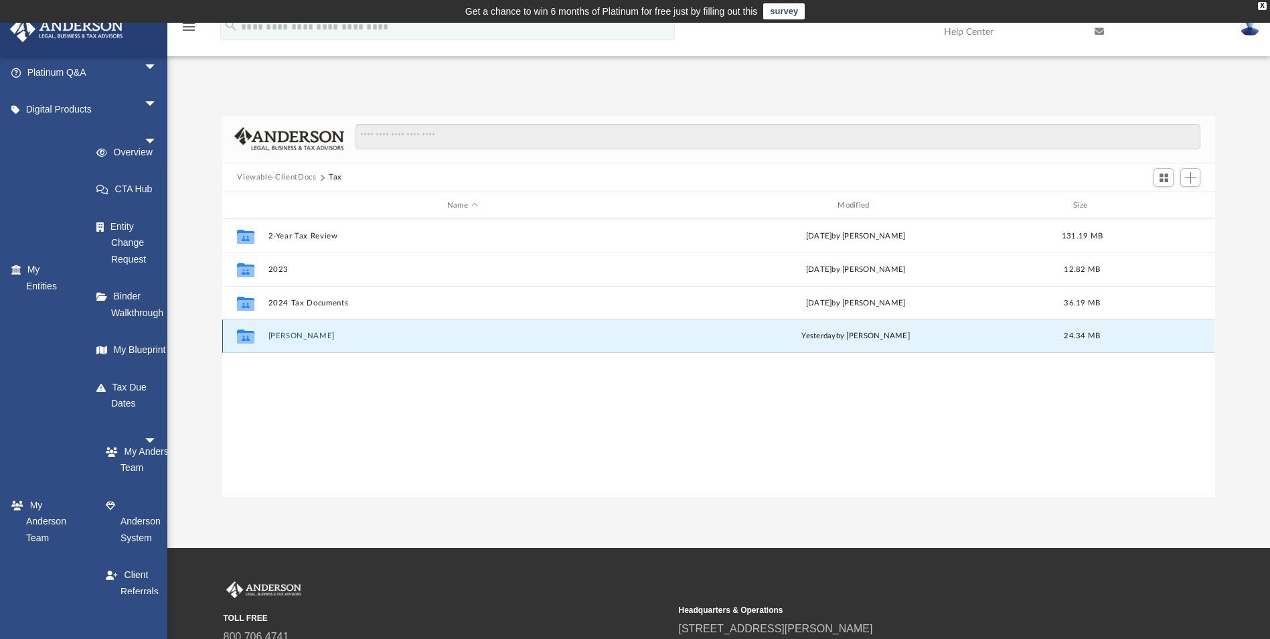
click at [289, 335] on button "[PERSON_NAME]" at bounding box center [462, 336] width 388 height 9
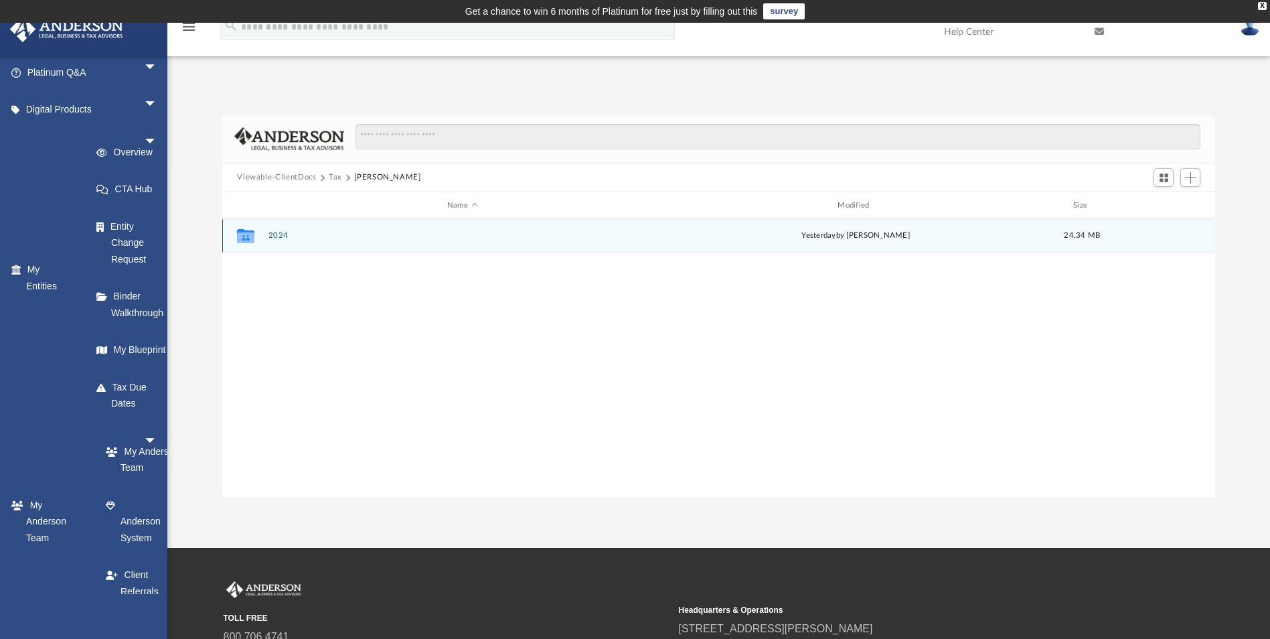
click at [285, 238] on button "2024" at bounding box center [462, 236] width 388 height 9
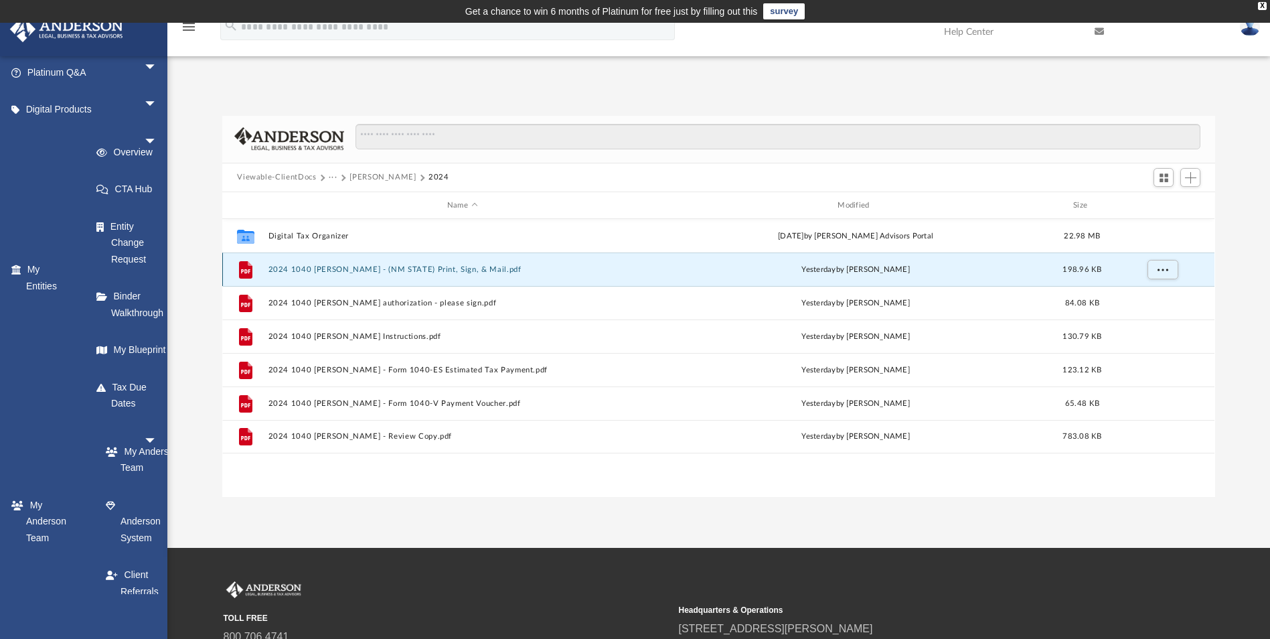
click at [344, 271] on button "2024 1040 [PERSON_NAME] - (NM STATE) Print, Sign, & Mail.pdf" at bounding box center [462, 269] width 388 height 9
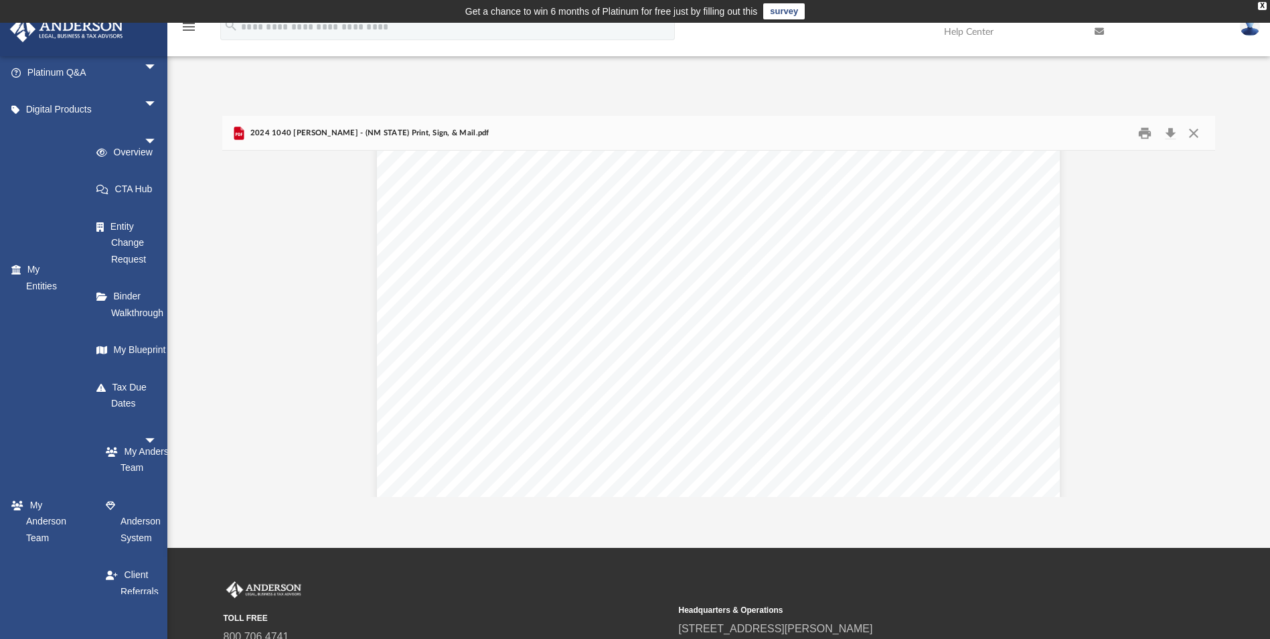
scroll to position [3038, 0]
click at [1141, 136] on button "Print" at bounding box center [1145, 133] width 27 height 21
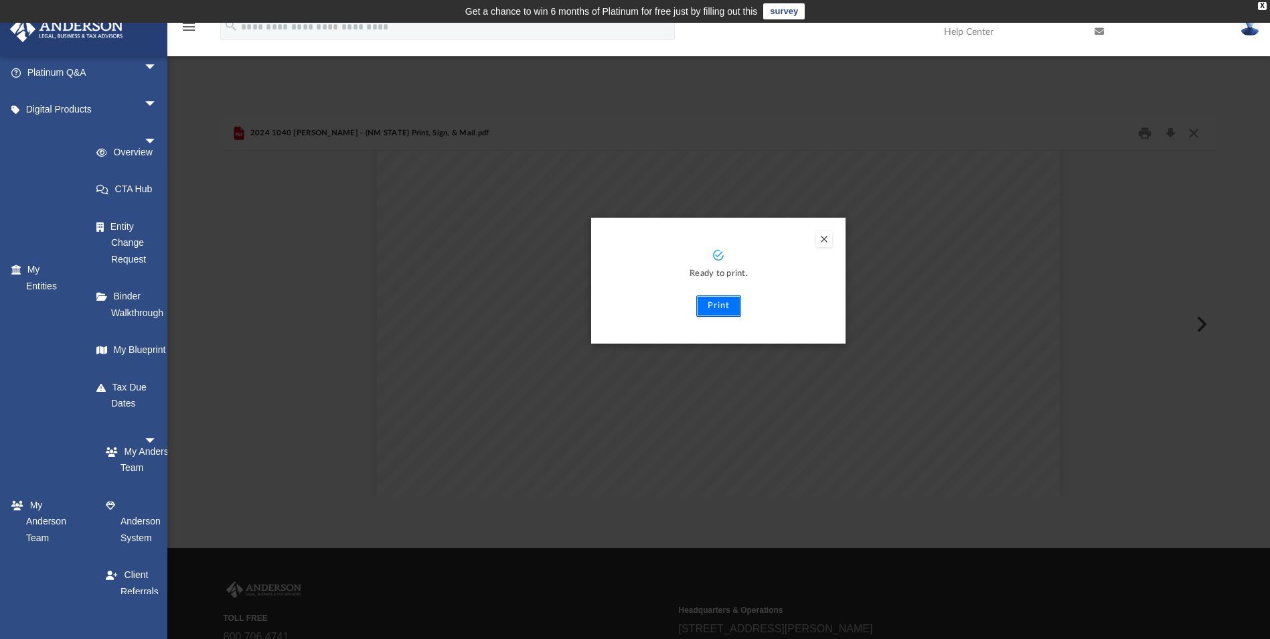
click at [713, 300] on button "Print" at bounding box center [718, 305] width 45 height 21
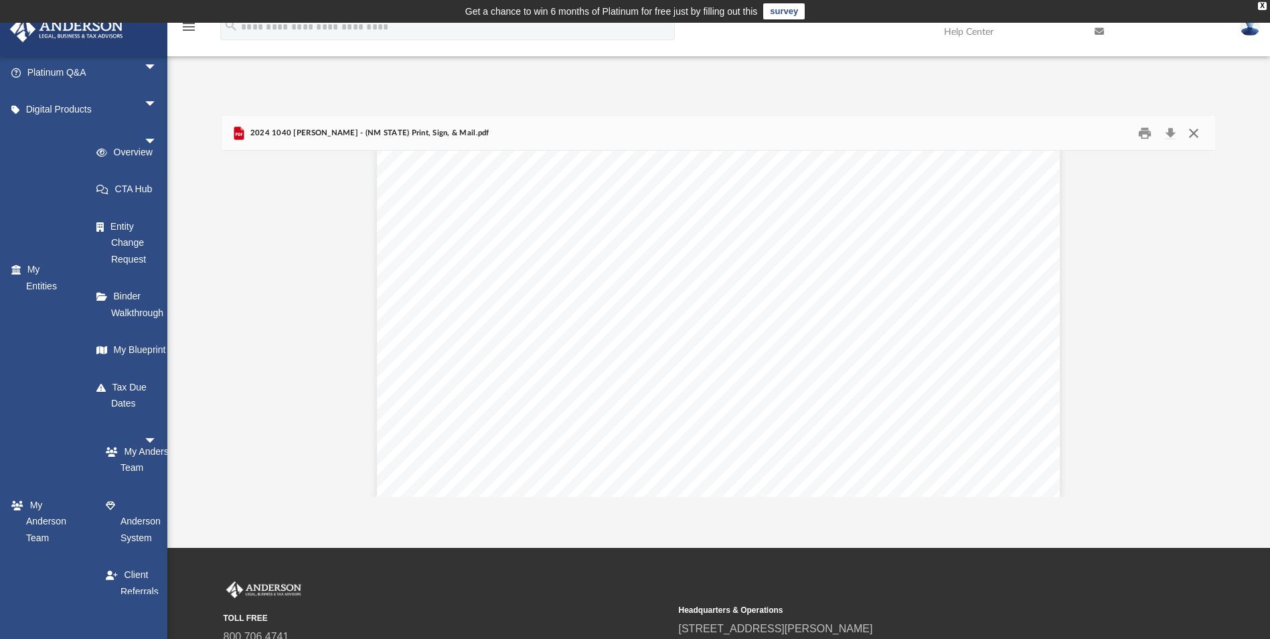
click at [1192, 135] on button "Close" at bounding box center [1194, 133] width 24 height 21
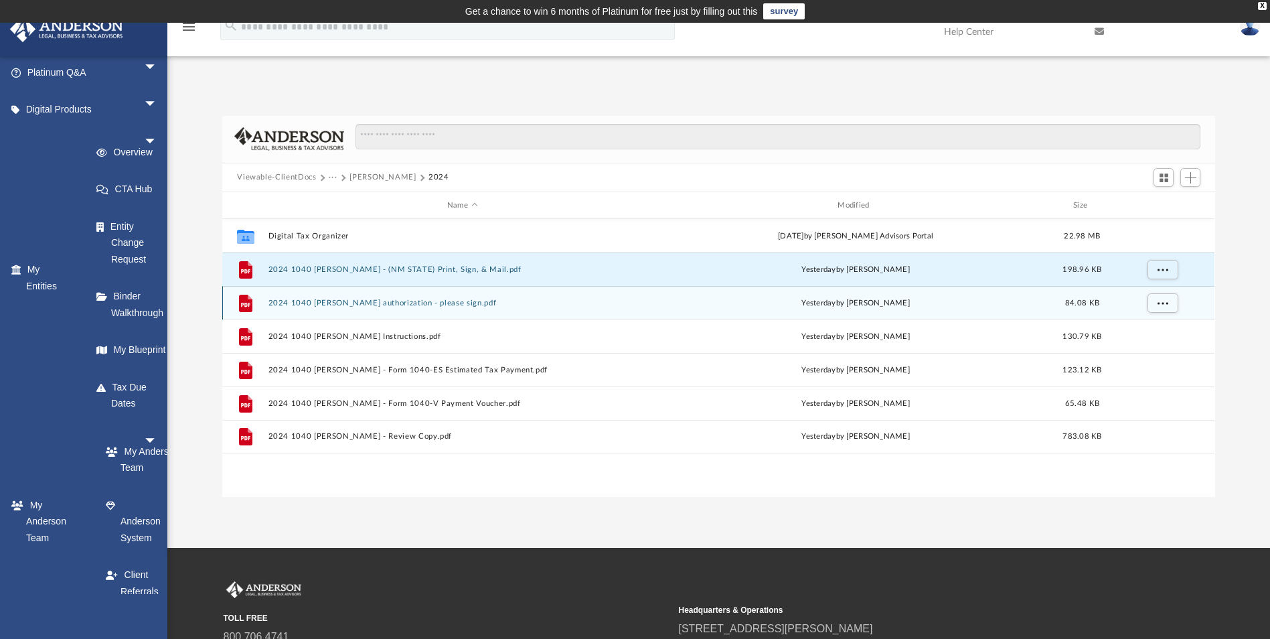
click at [356, 301] on button "2024 1040 [PERSON_NAME] authorization - please sign.pdf" at bounding box center [462, 303] width 388 height 9
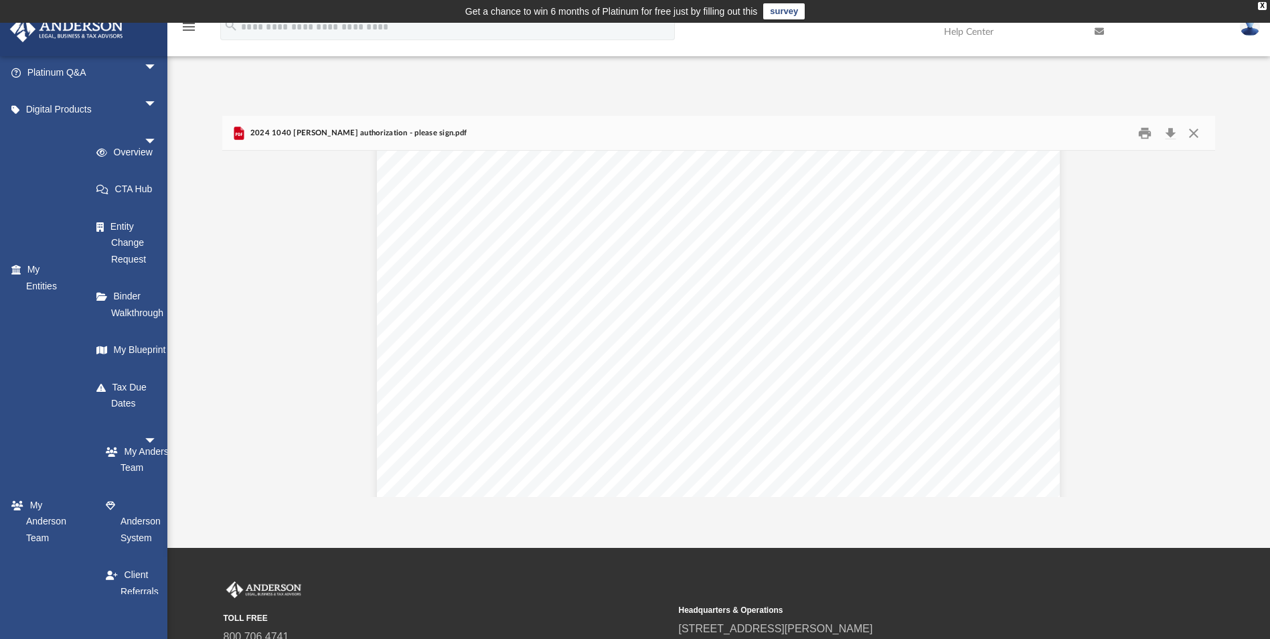
scroll to position [475, 0]
click at [1144, 136] on button "Print" at bounding box center [1145, 133] width 27 height 21
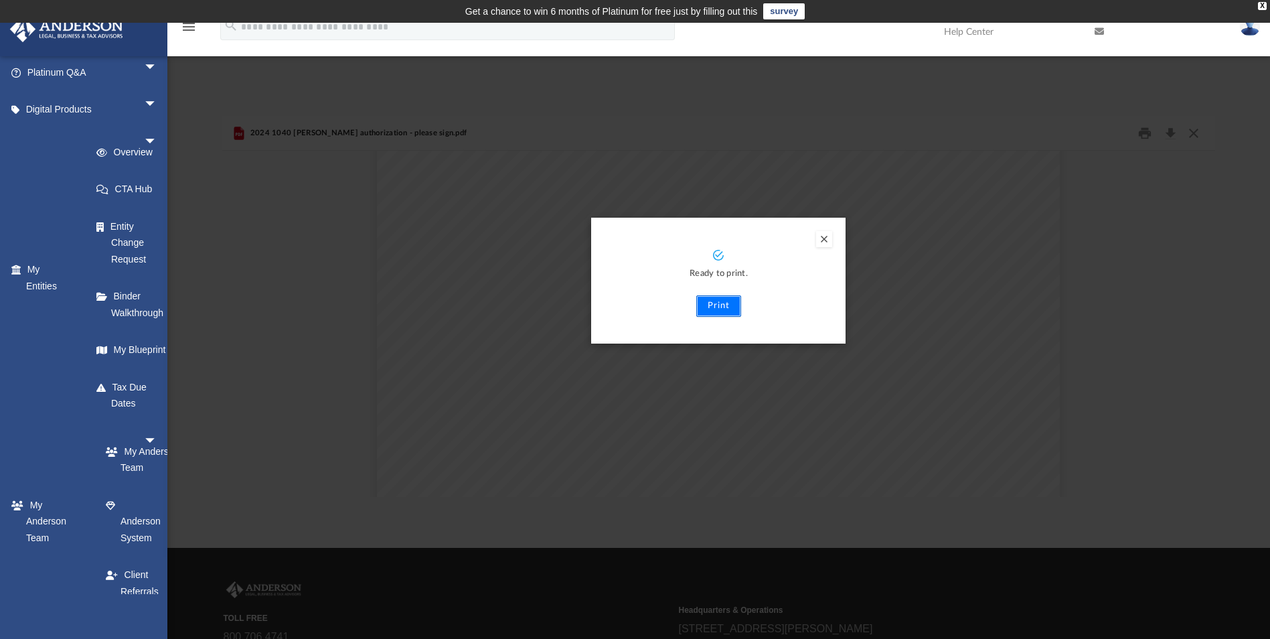
drag, startPoint x: 715, startPoint y: 310, endPoint x: 708, endPoint y: 306, distance: 8.4
click at [708, 306] on button "Print" at bounding box center [718, 305] width 45 height 21
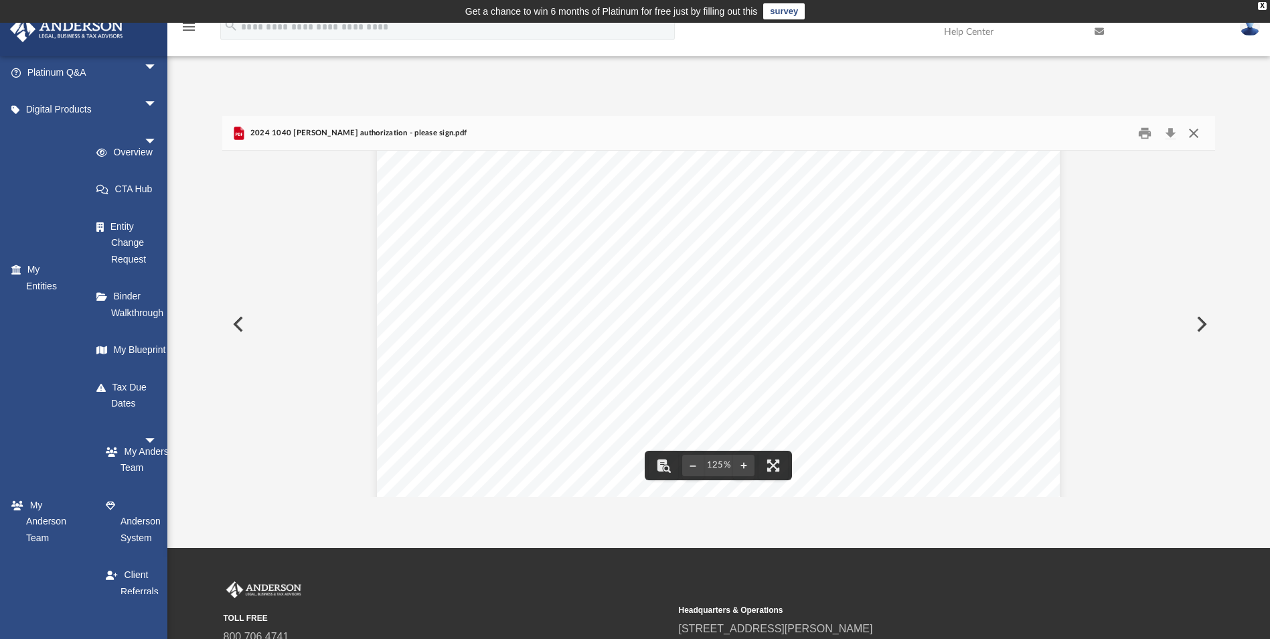
click at [1199, 136] on button "Close" at bounding box center [1194, 133] width 24 height 21
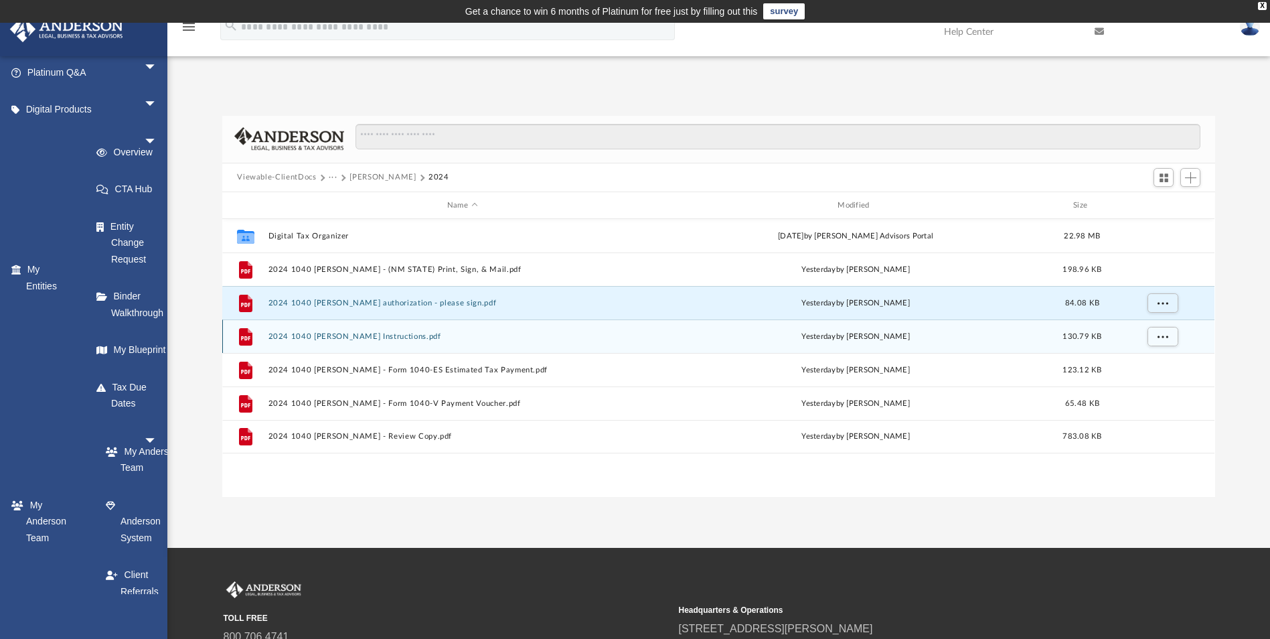
click at [366, 334] on button "2024 1040 [PERSON_NAME] Instructions.pdf" at bounding box center [462, 336] width 388 height 9
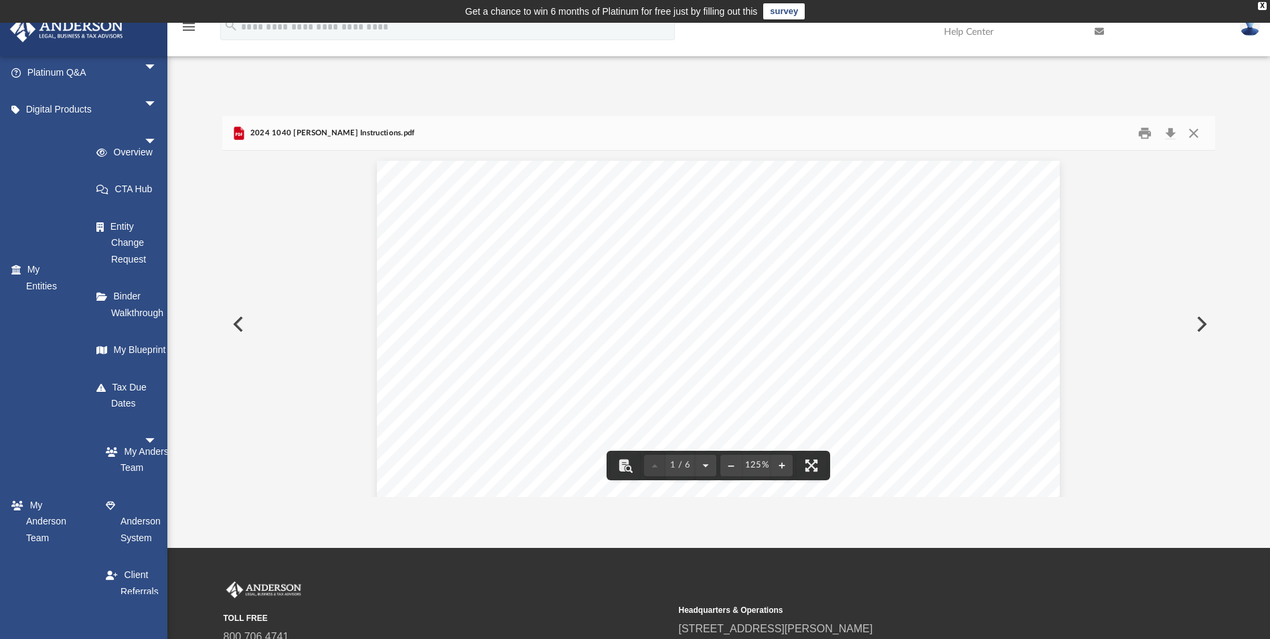
scroll to position [295, 983]
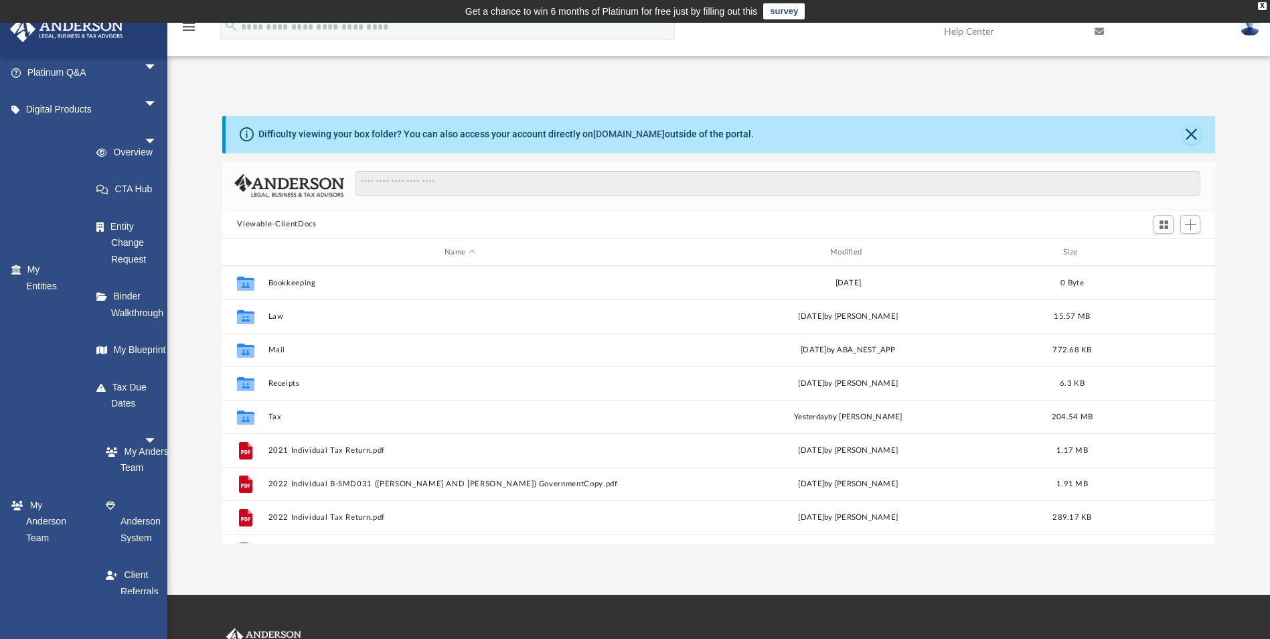
scroll to position [295, 983]
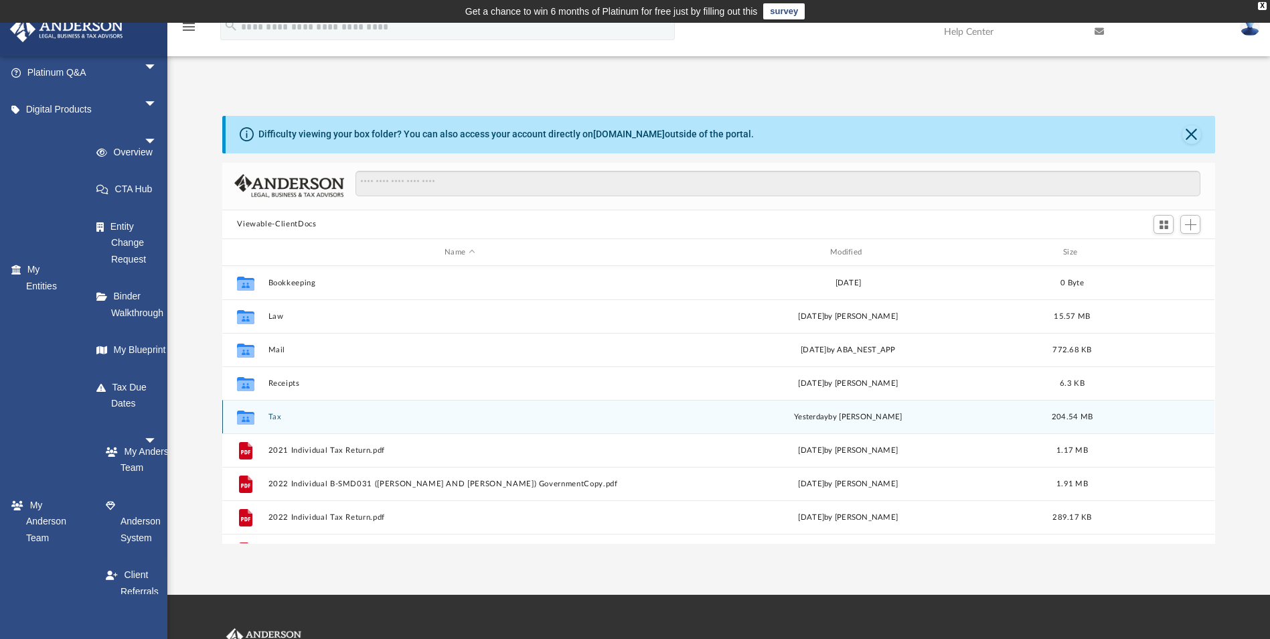
click at [287, 417] on button "Tax" at bounding box center [459, 416] width 383 height 9
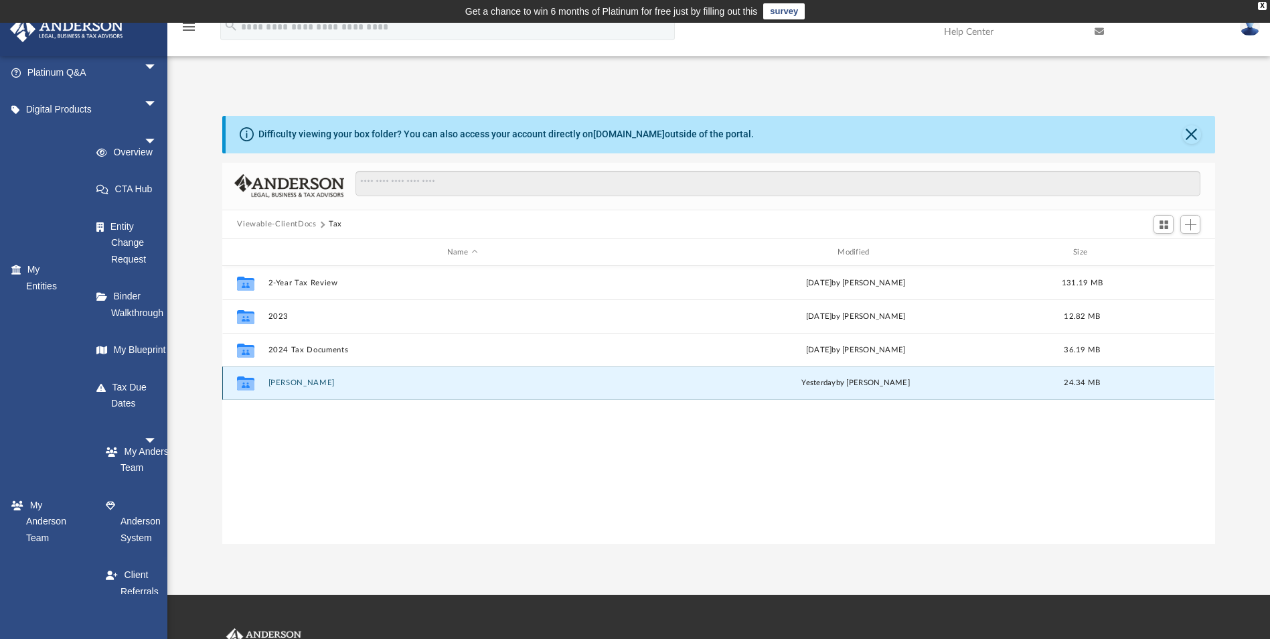
drag, startPoint x: 285, startPoint y: 380, endPoint x: 268, endPoint y: 382, distance: 16.9
click at [268, 382] on button "[PERSON_NAME]" at bounding box center [462, 383] width 388 height 9
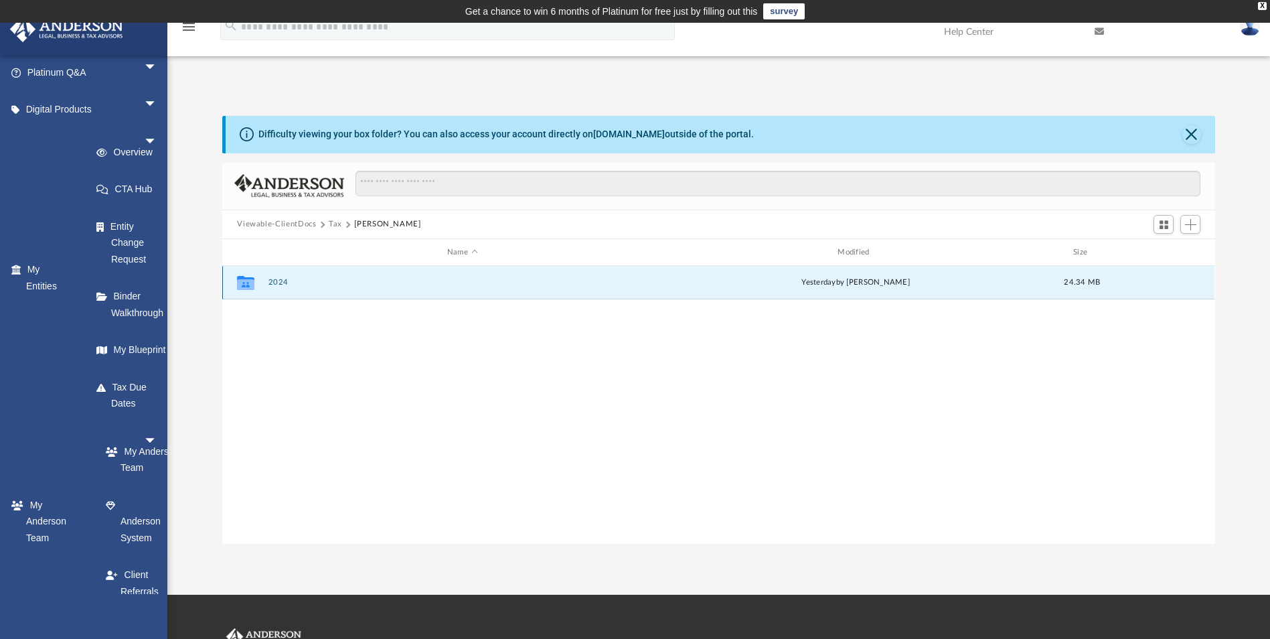
click at [279, 285] on button "2024" at bounding box center [462, 283] width 388 height 9
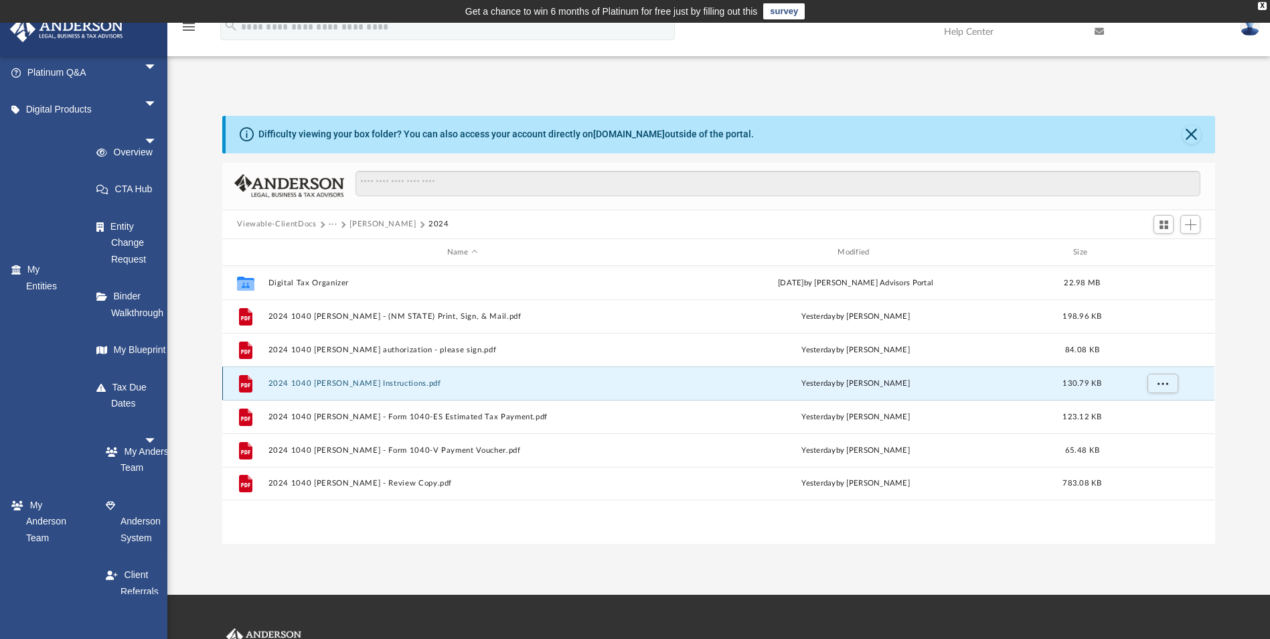
click at [413, 383] on button "2024 1040 [PERSON_NAME] Instructions.pdf" at bounding box center [462, 383] width 388 height 9
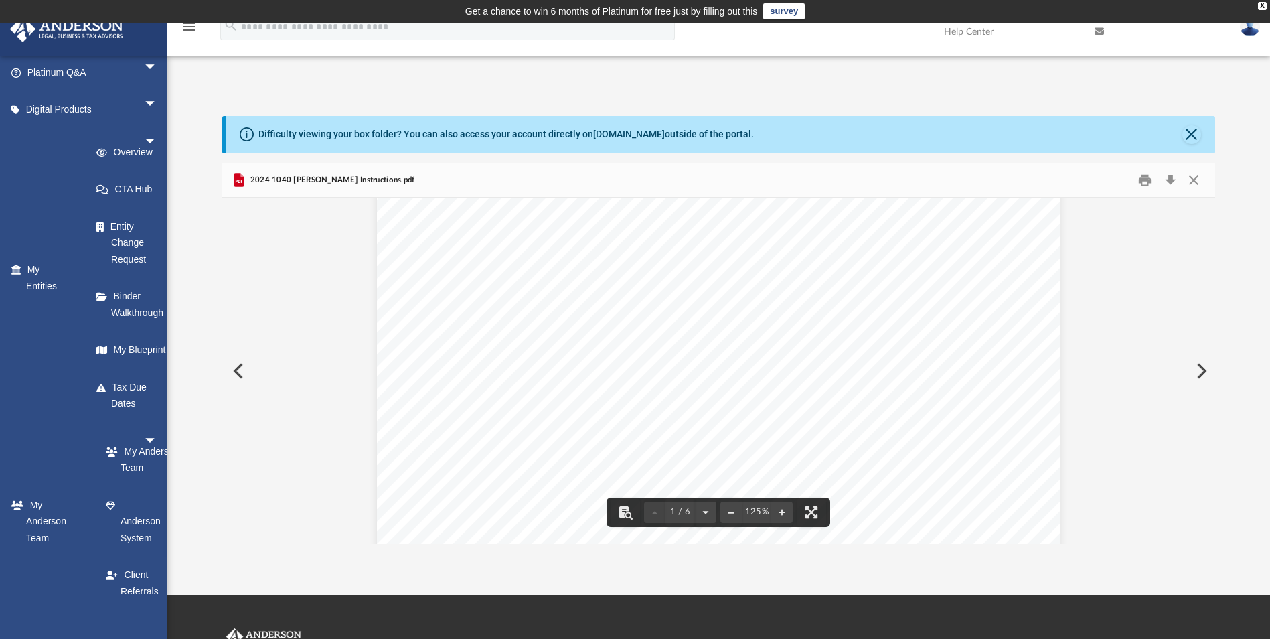
scroll to position [185, 0]
click at [1146, 181] on button "Print" at bounding box center [1145, 179] width 27 height 21
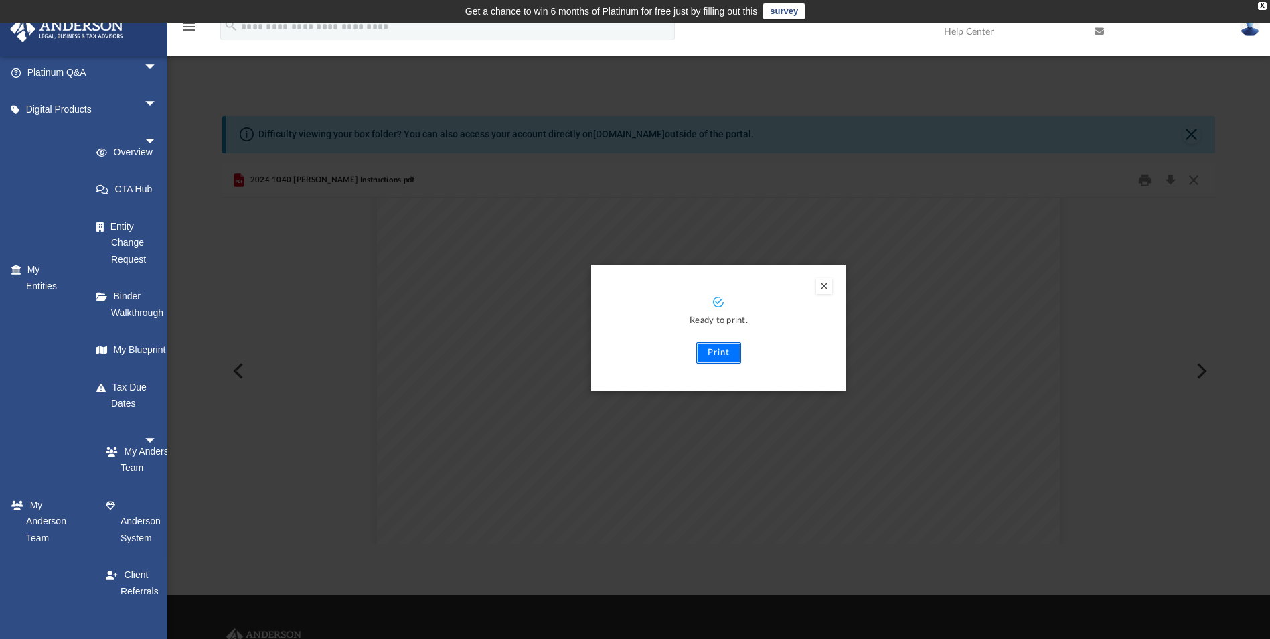
click at [717, 352] on button "Print" at bounding box center [718, 352] width 45 height 21
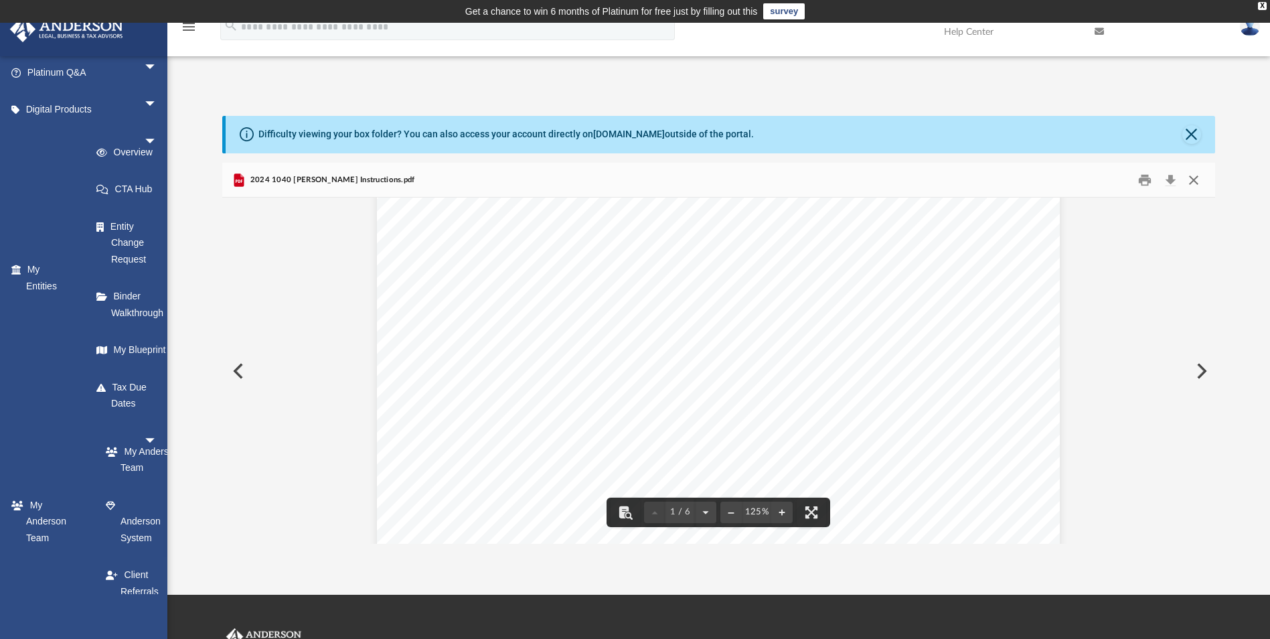
click at [1193, 177] on button "Close" at bounding box center [1194, 179] width 24 height 21
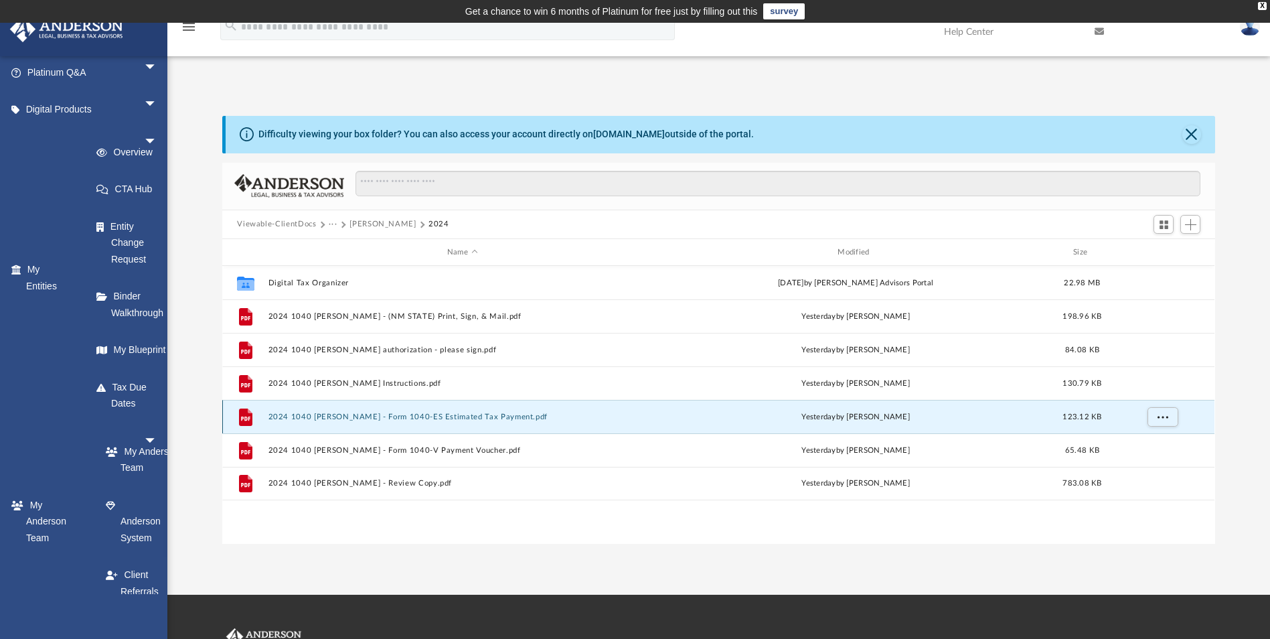
click at [378, 416] on button "2024 1040 [PERSON_NAME] - Form 1040-ES Estimated Tax Payment.pdf" at bounding box center [462, 416] width 388 height 9
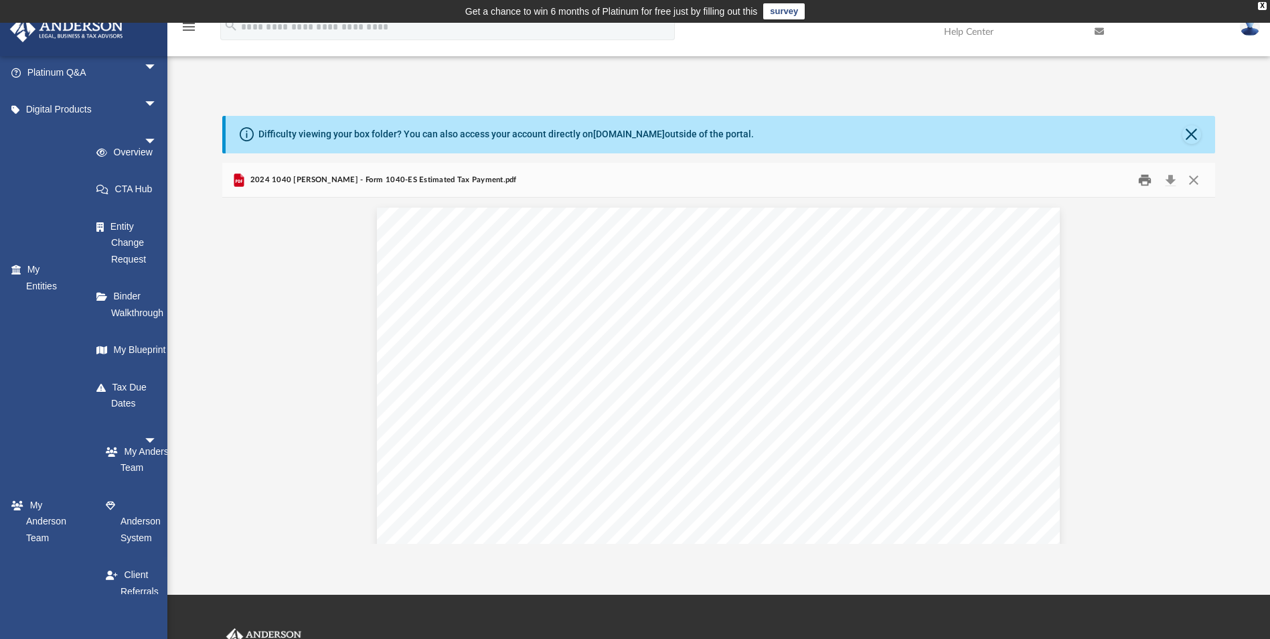
click at [1144, 183] on button "Print" at bounding box center [1145, 179] width 27 height 21
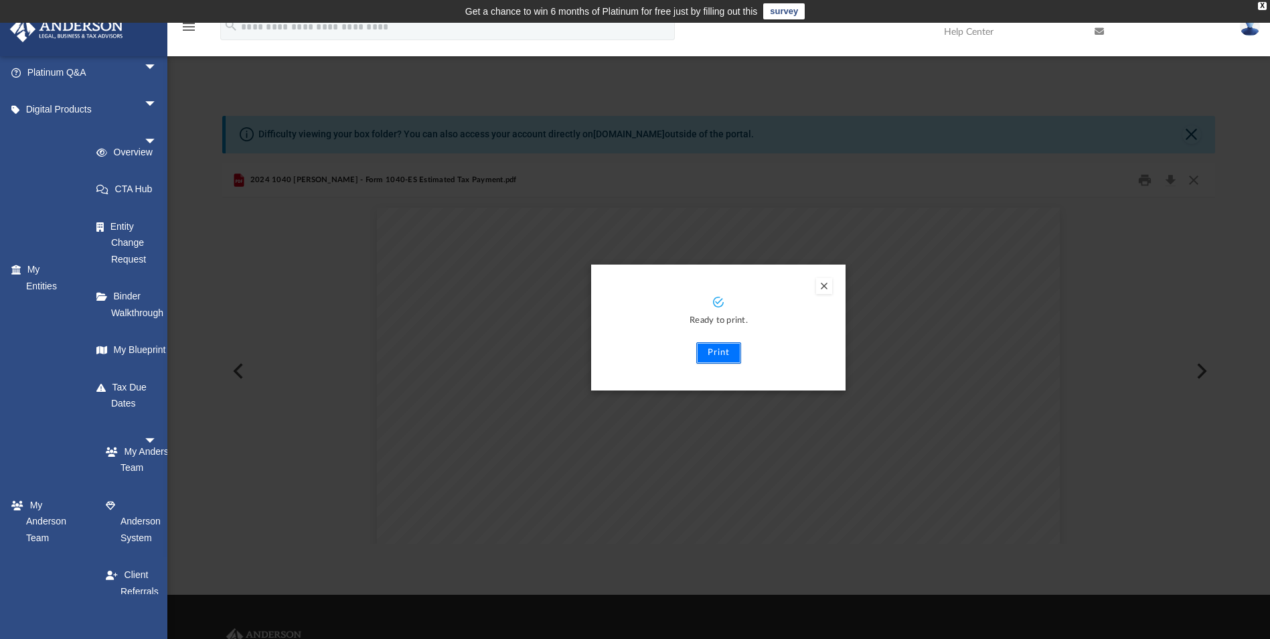
click at [720, 354] on button "Print" at bounding box center [718, 352] width 45 height 21
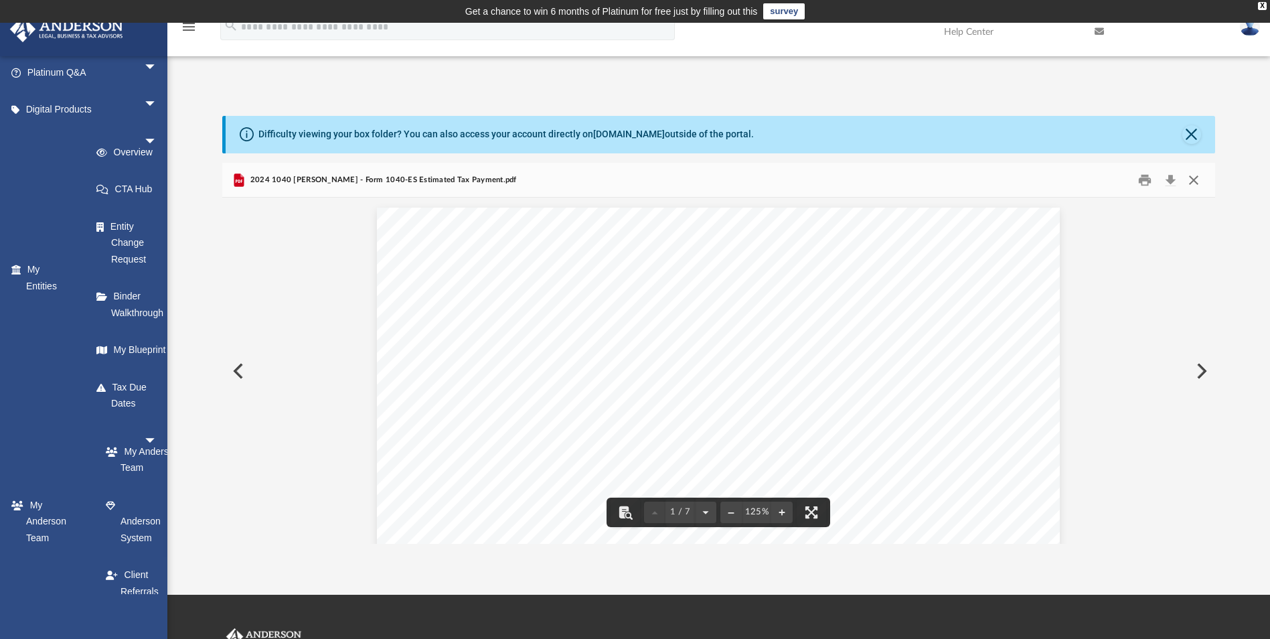
click at [1196, 183] on button "Close" at bounding box center [1194, 179] width 24 height 21
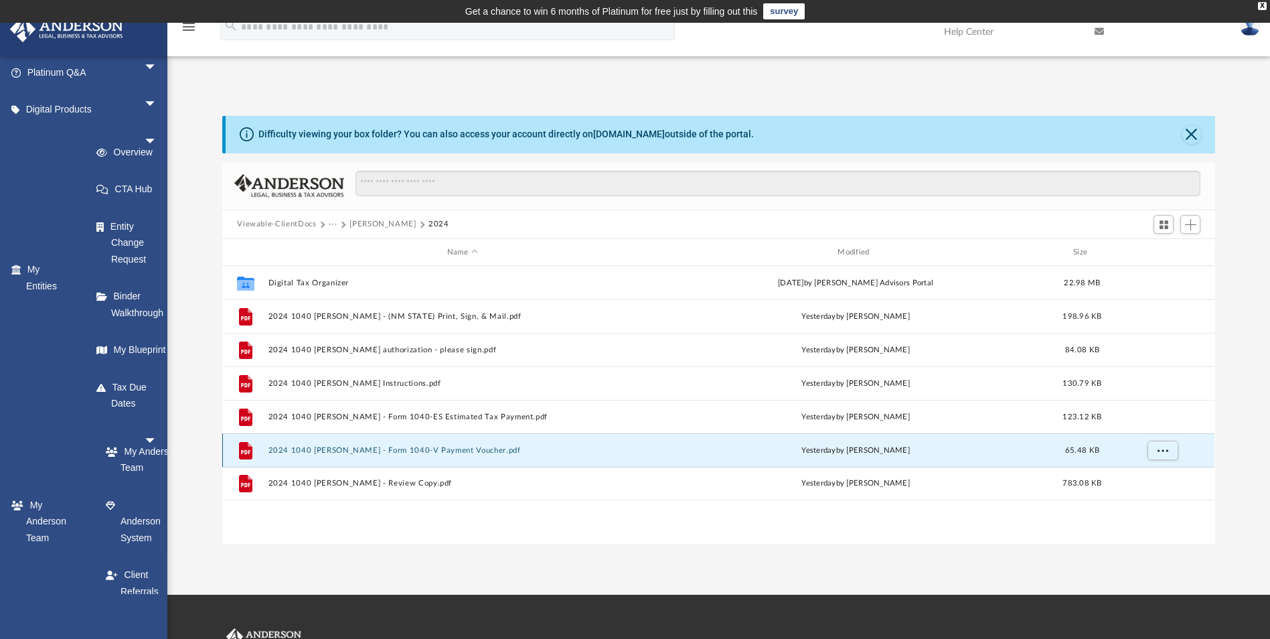
drag, startPoint x: 350, startPoint y: 447, endPoint x: 325, endPoint y: 447, distance: 24.1
click at [325, 447] on button "2024 1040 [PERSON_NAME] - Form 1040-V Payment Voucher.pdf" at bounding box center [462, 450] width 388 height 9
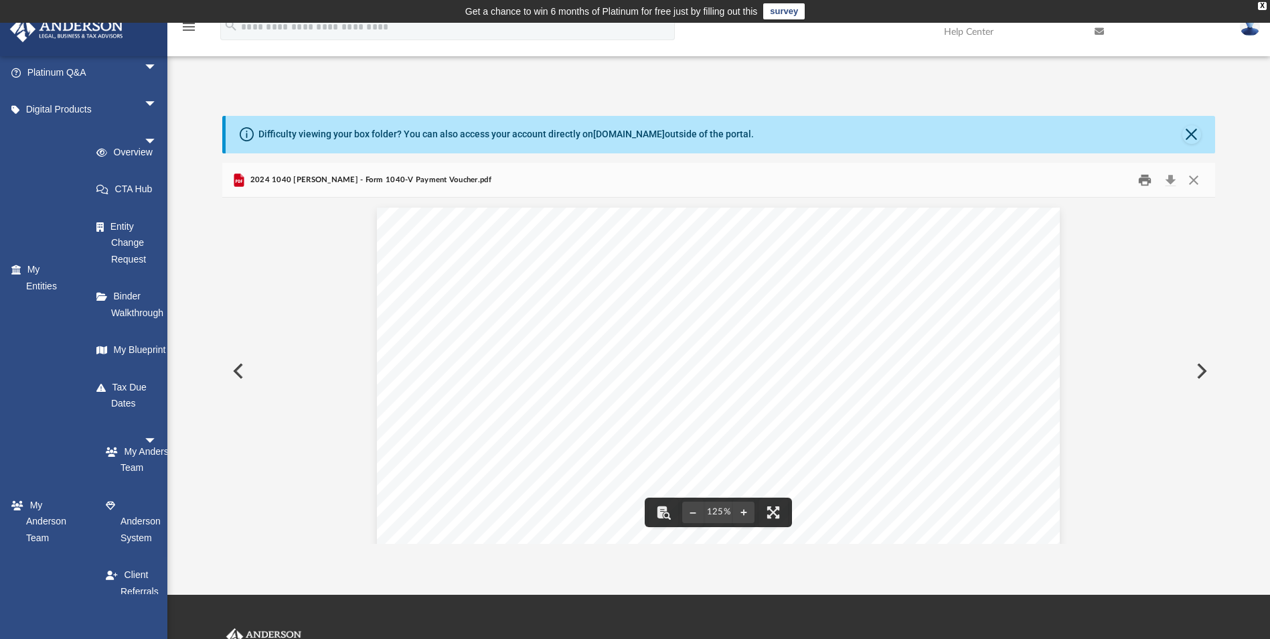
click at [1150, 179] on button "Print" at bounding box center [1145, 179] width 27 height 21
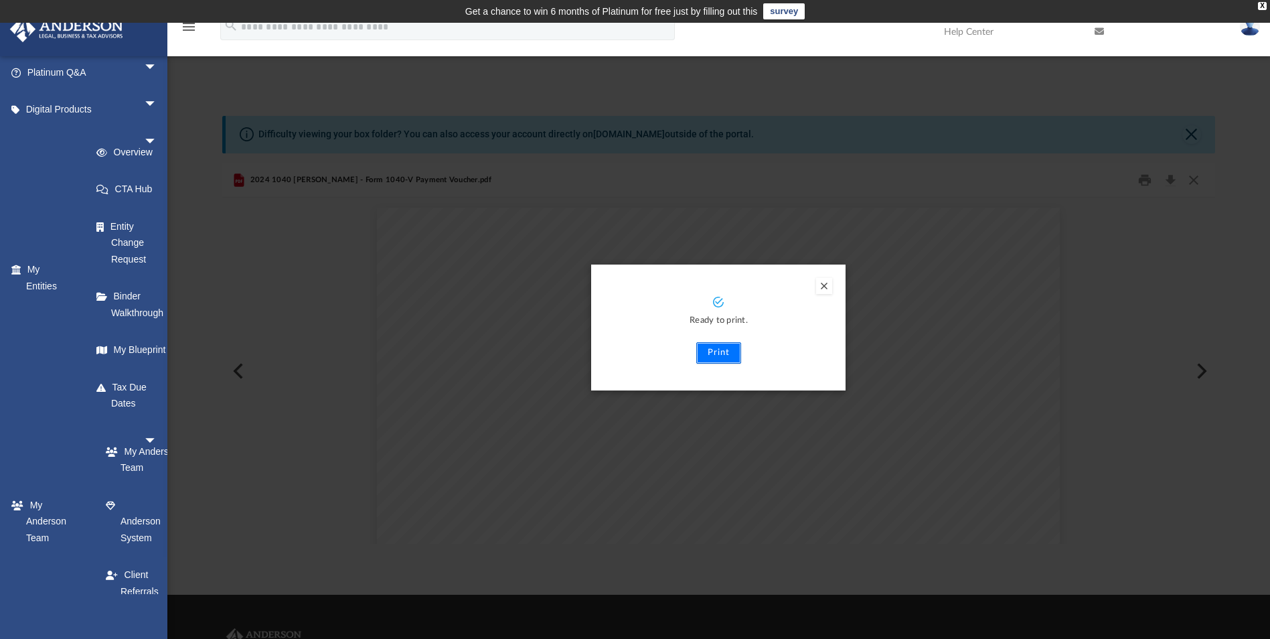
drag, startPoint x: 706, startPoint y: 357, endPoint x: 711, endPoint y: 350, distance: 9.1
click at [711, 350] on button "Print" at bounding box center [718, 352] width 45 height 21
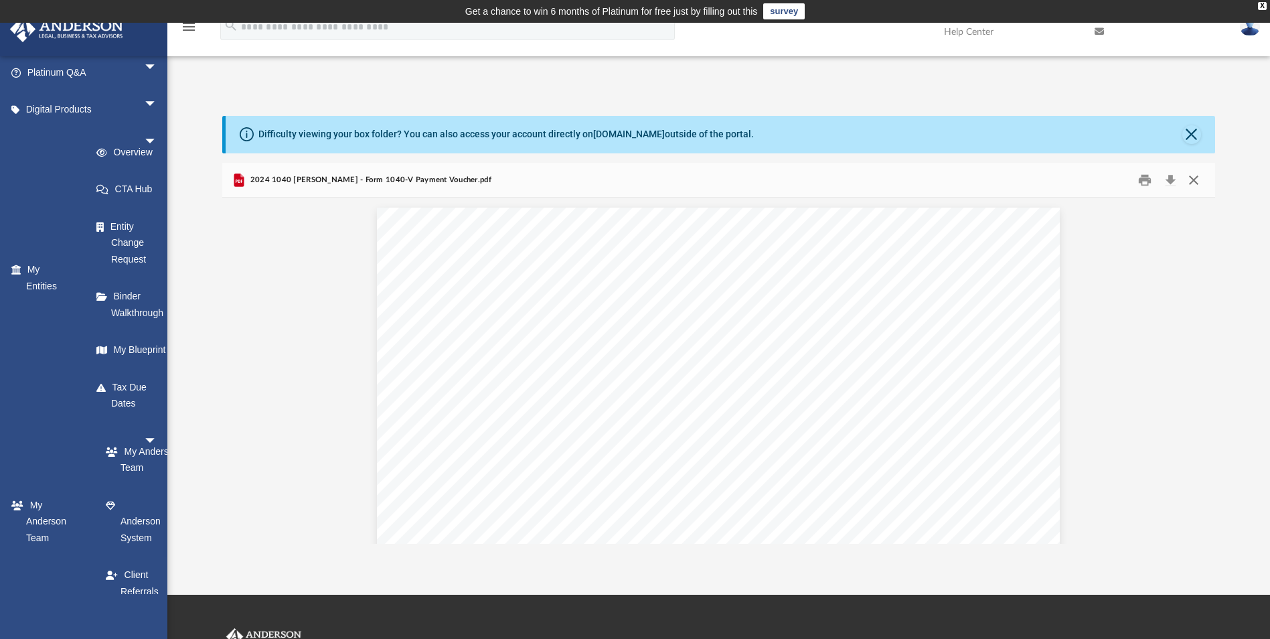
click at [1194, 178] on button "Close" at bounding box center [1194, 179] width 24 height 21
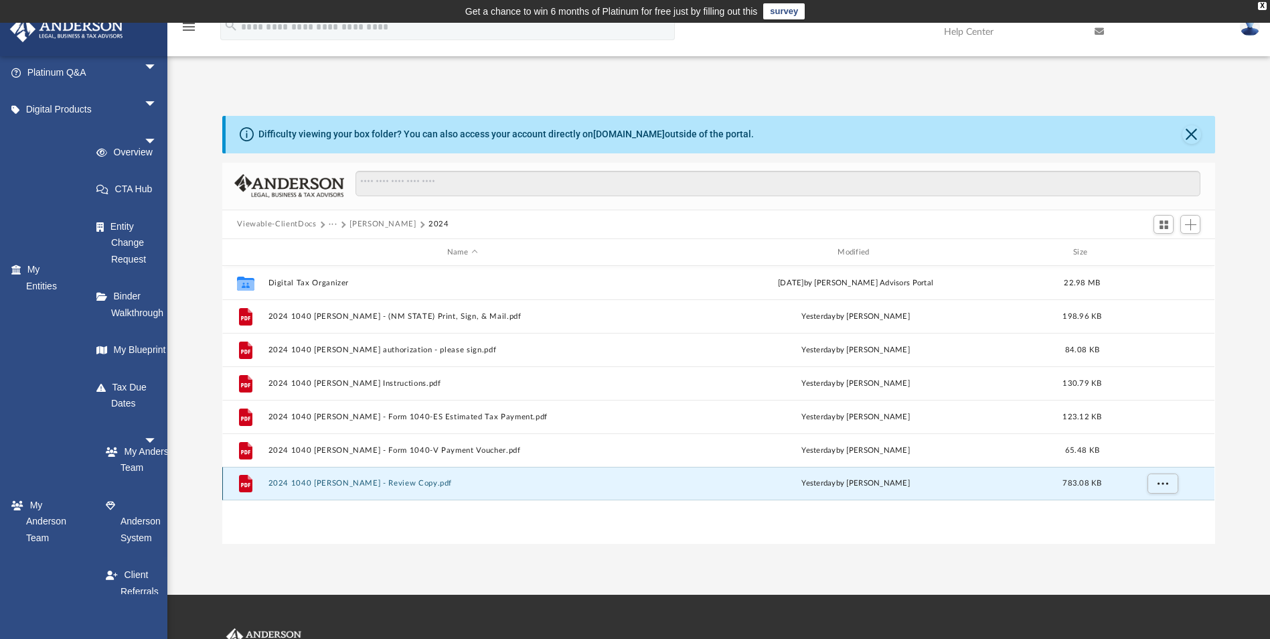
drag, startPoint x: 345, startPoint y: 486, endPoint x: 331, endPoint y: 481, distance: 15.0
click at [331, 481] on button "2024 1040 [PERSON_NAME] - Review Copy.pdf" at bounding box center [462, 483] width 388 height 9
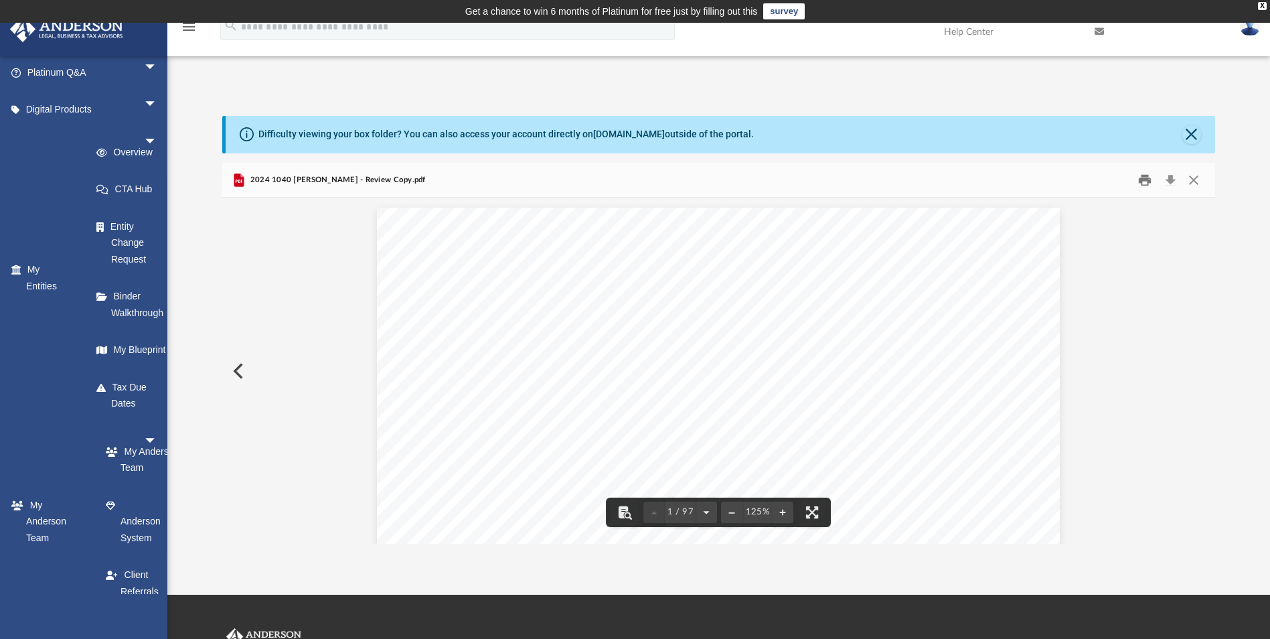
click at [1142, 179] on button "Print" at bounding box center [1145, 179] width 27 height 21
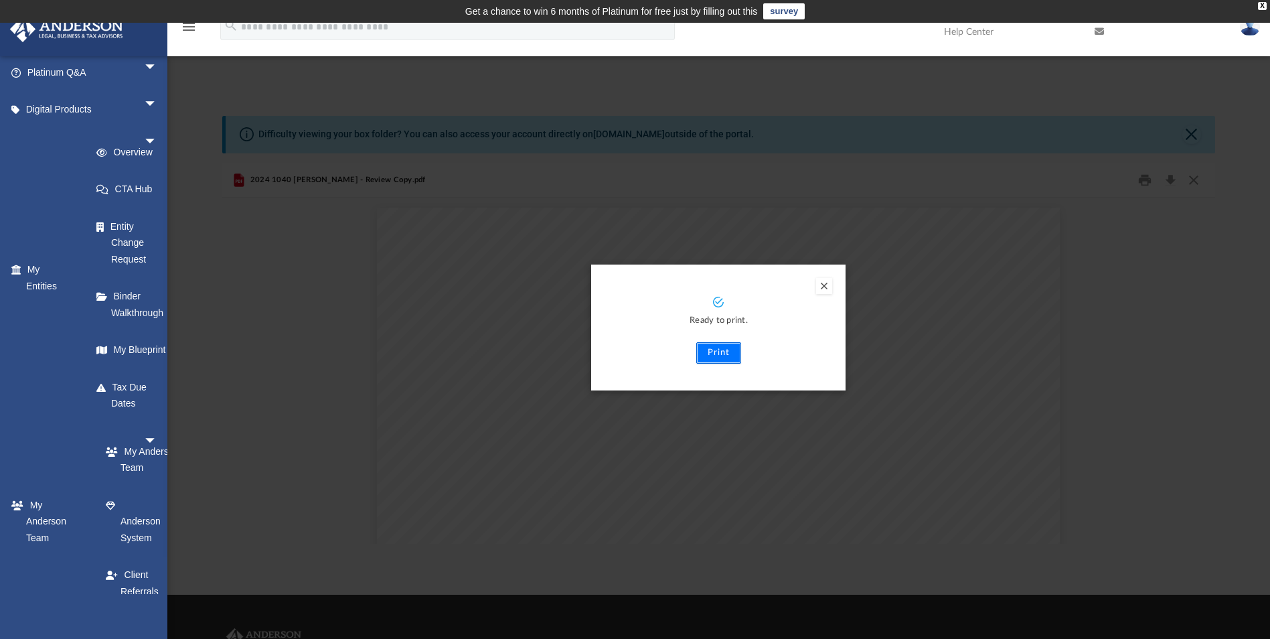
drag, startPoint x: 734, startPoint y: 350, endPoint x: 711, endPoint y: 356, distance: 23.4
click at [711, 356] on button "Print" at bounding box center [718, 352] width 45 height 21
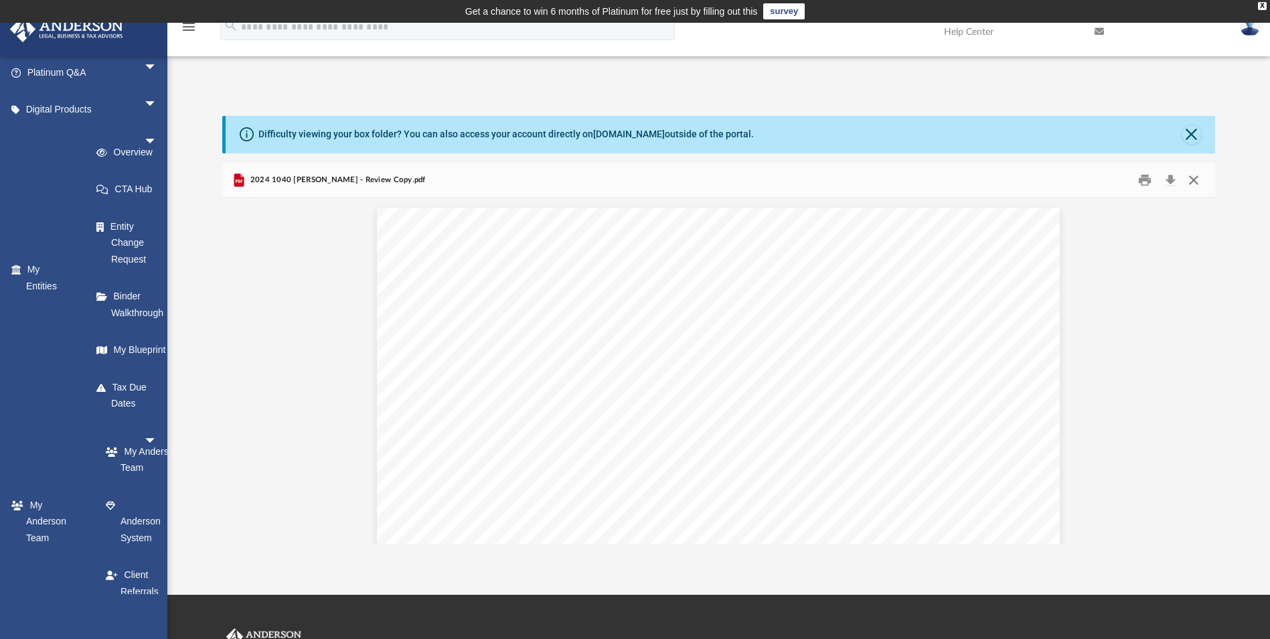
click at [1193, 177] on button "Close" at bounding box center [1194, 179] width 24 height 21
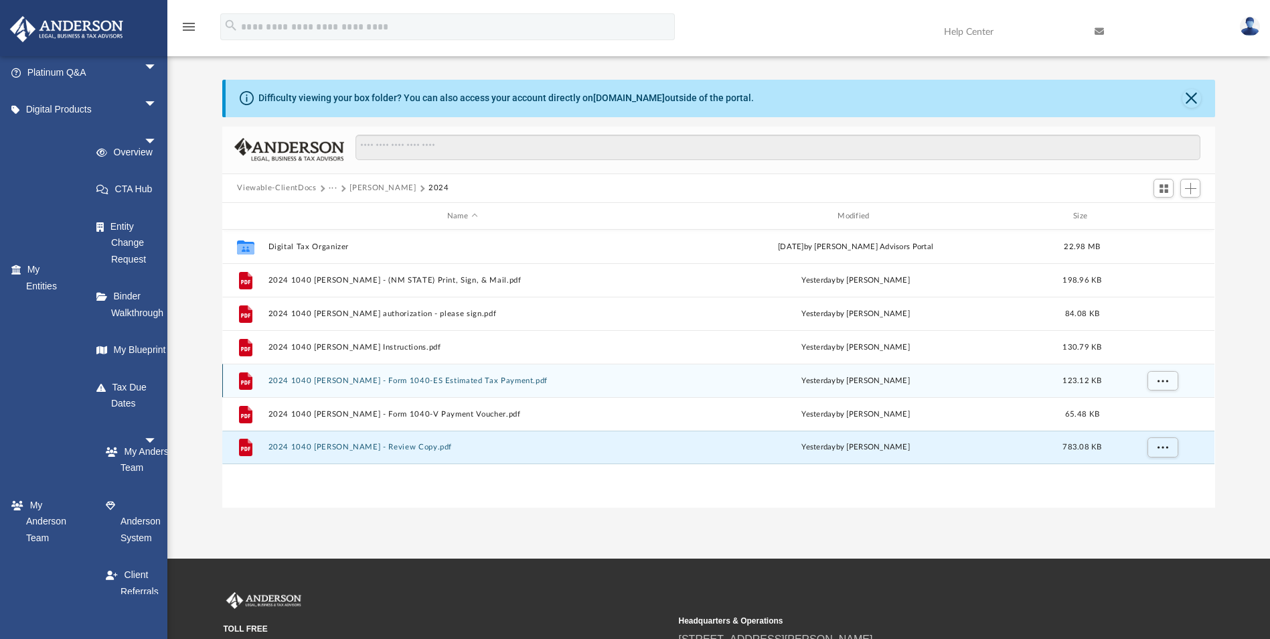
scroll to position [35, 0]
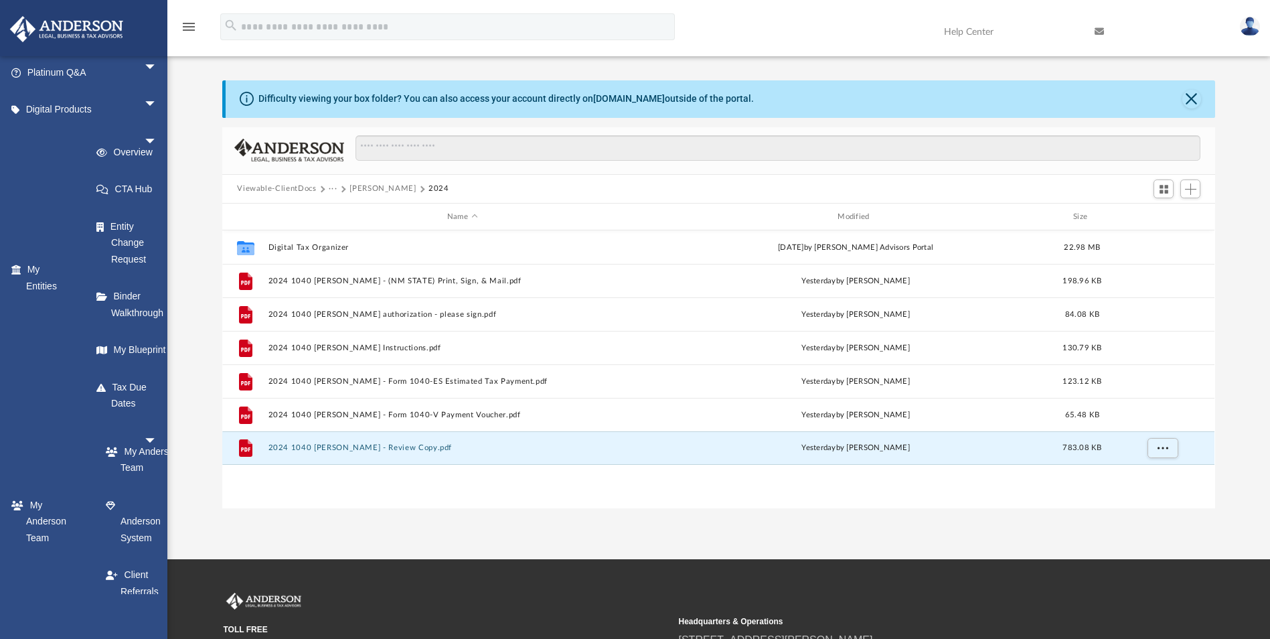
click at [296, 187] on button "Viewable-ClientDocs" at bounding box center [276, 189] width 79 height 12
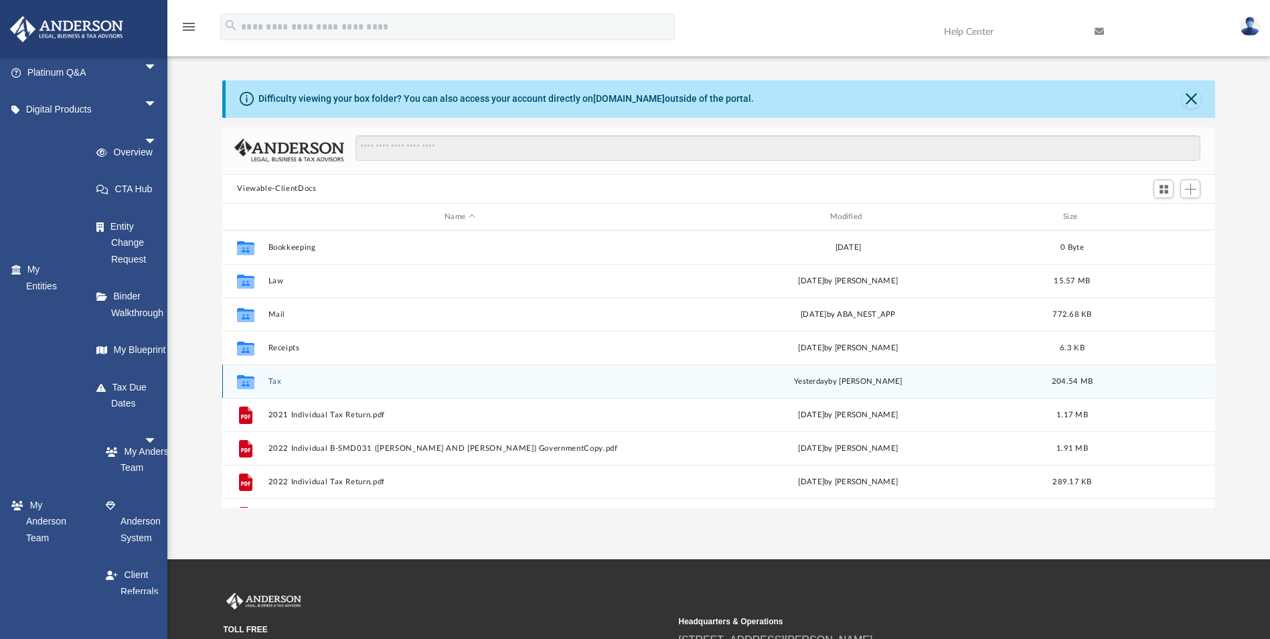
click at [277, 380] on button "Tax" at bounding box center [459, 381] width 383 height 9
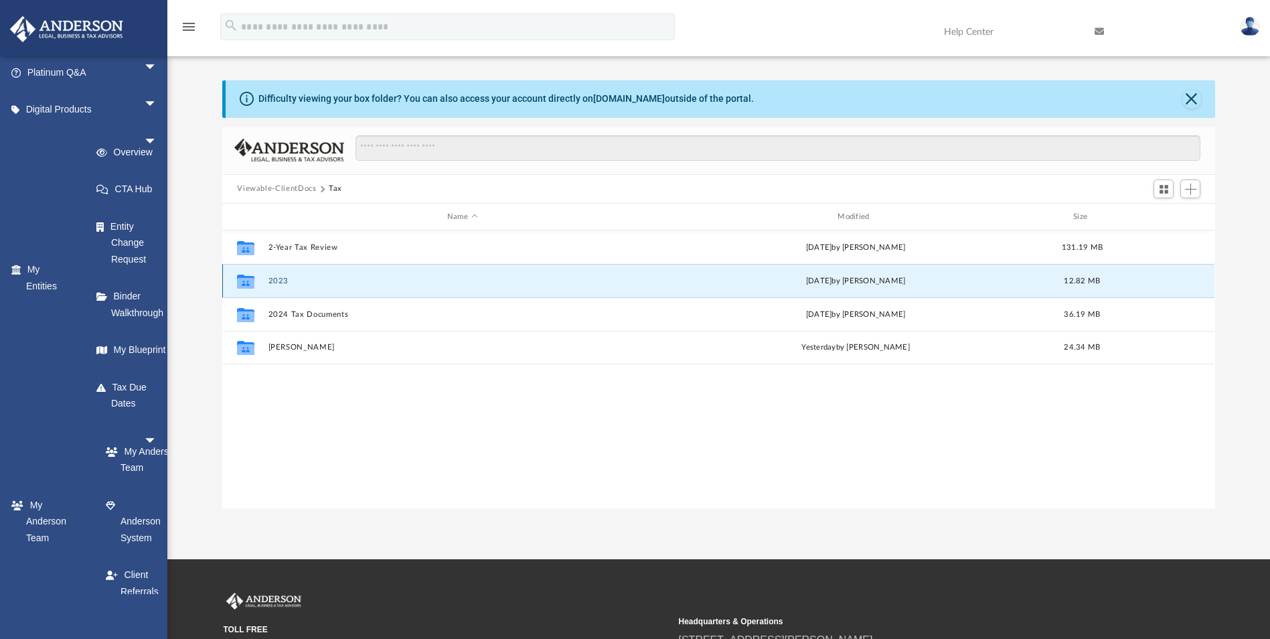
click at [282, 281] on button "2023" at bounding box center [462, 281] width 388 height 9
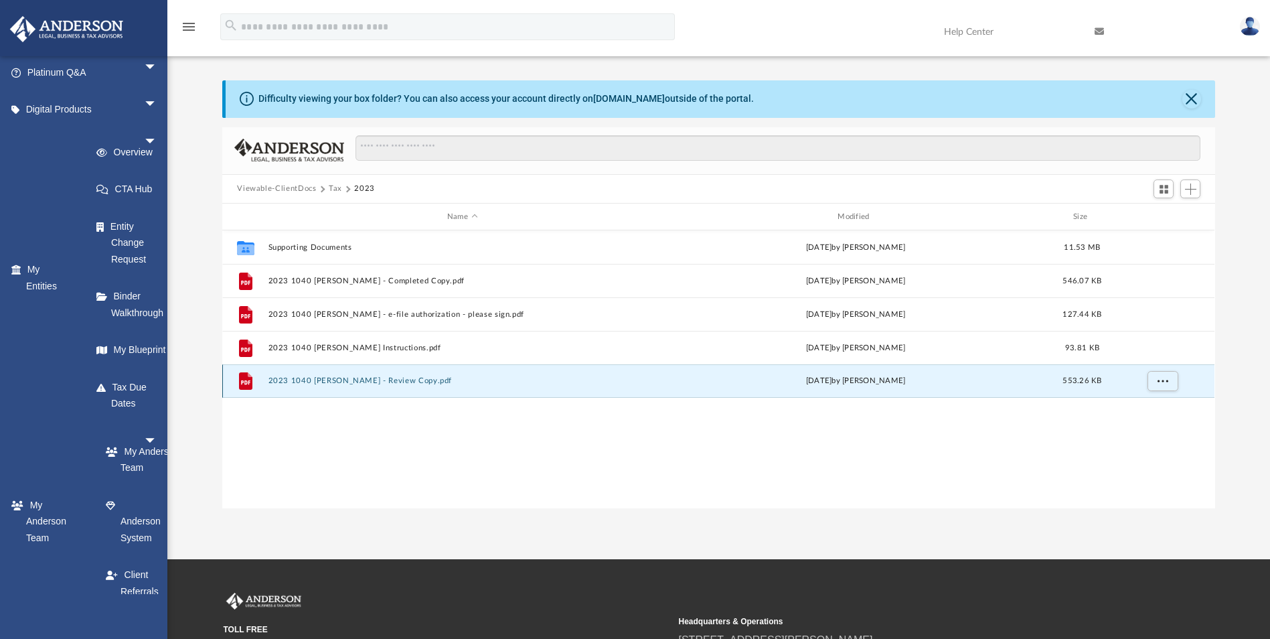
click at [337, 382] on button "2023 1040 [PERSON_NAME] - Review Copy.pdf" at bounding box center [462, 381] width 388 height 9
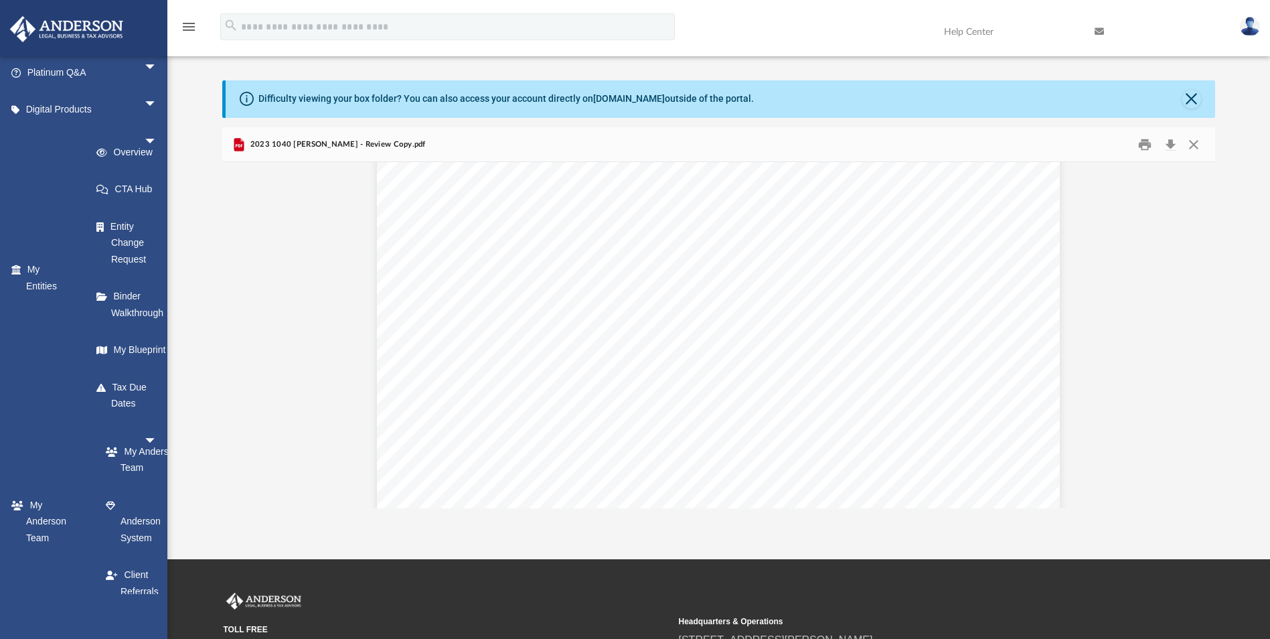
scroll to position [0, 0]
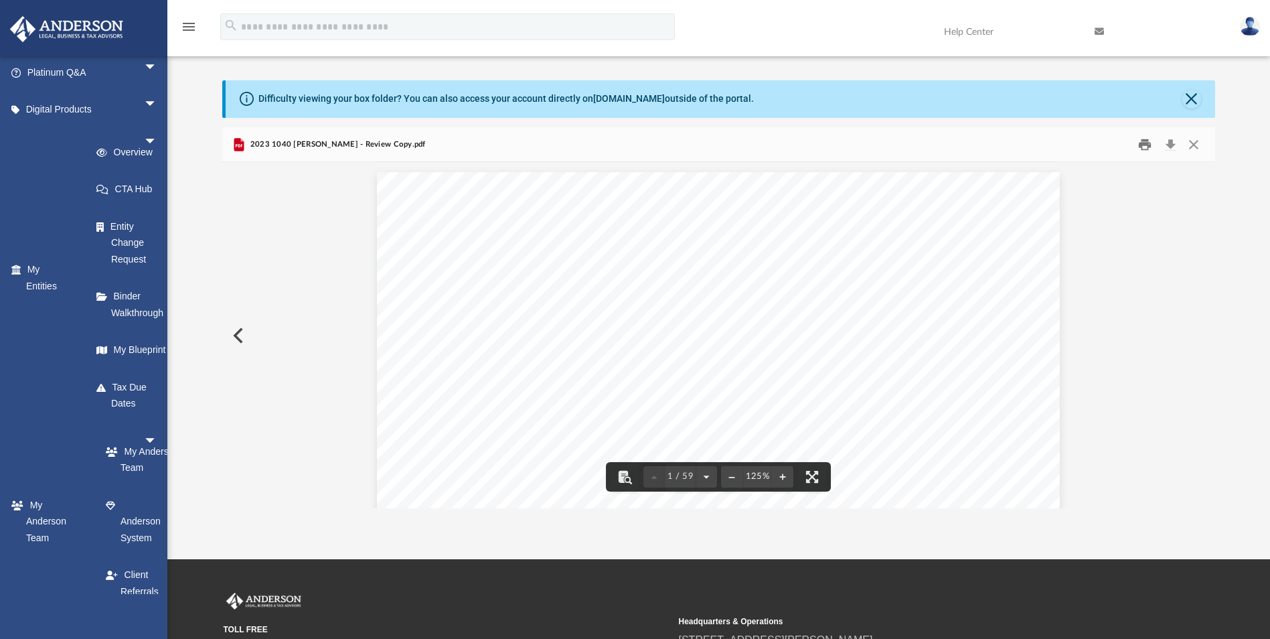
click at [1143, 147] on button "Print" at bounding box center [1145, 144] width 27 height 21
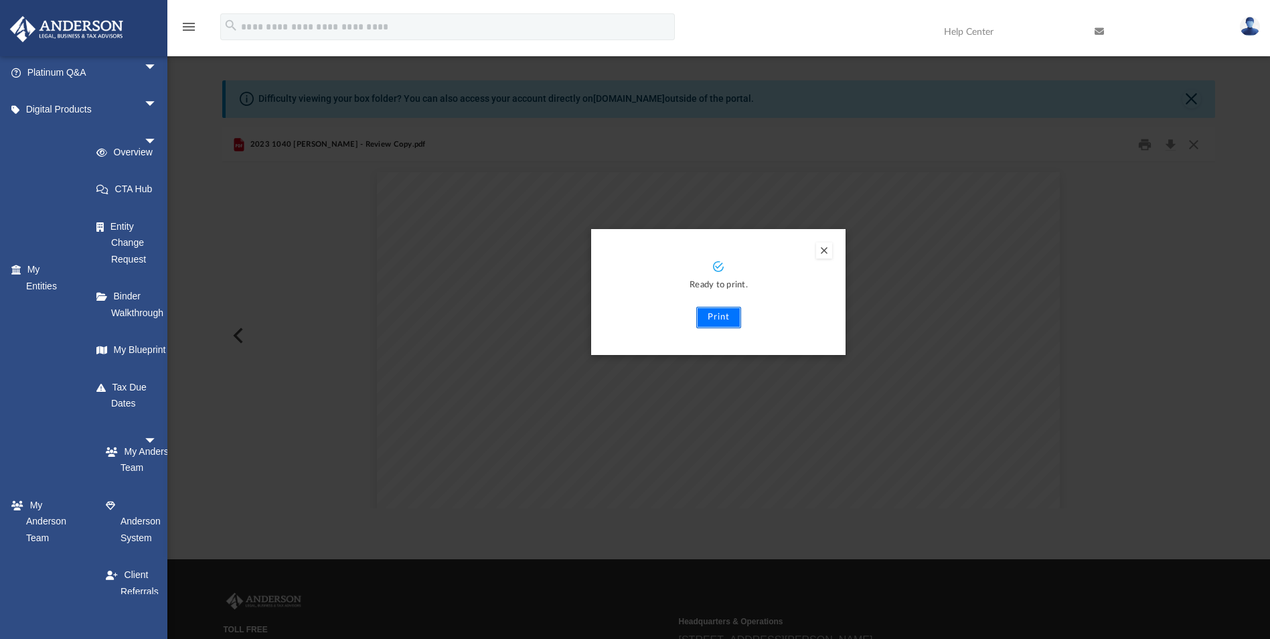
click at [718, 310] on button "Print" at bounding box center [718, 317] width 45 height 21
